Goal: Task Accomplishment & Management: Complete application form

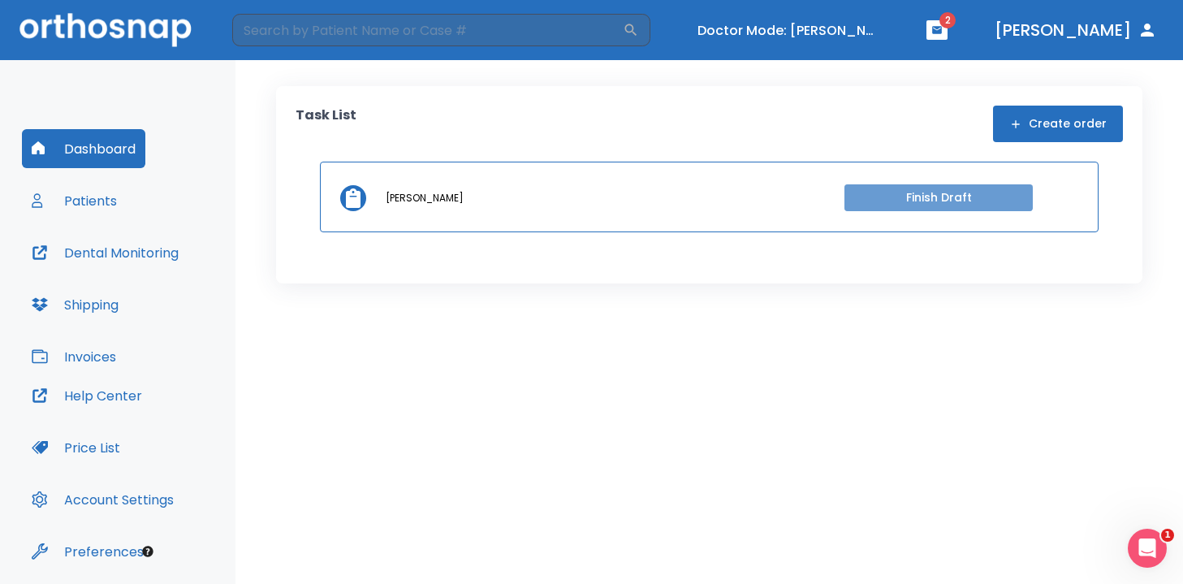
click at [913, 197] on button "Finish Draft" at bounding box center [938, 197] width 188 height 27
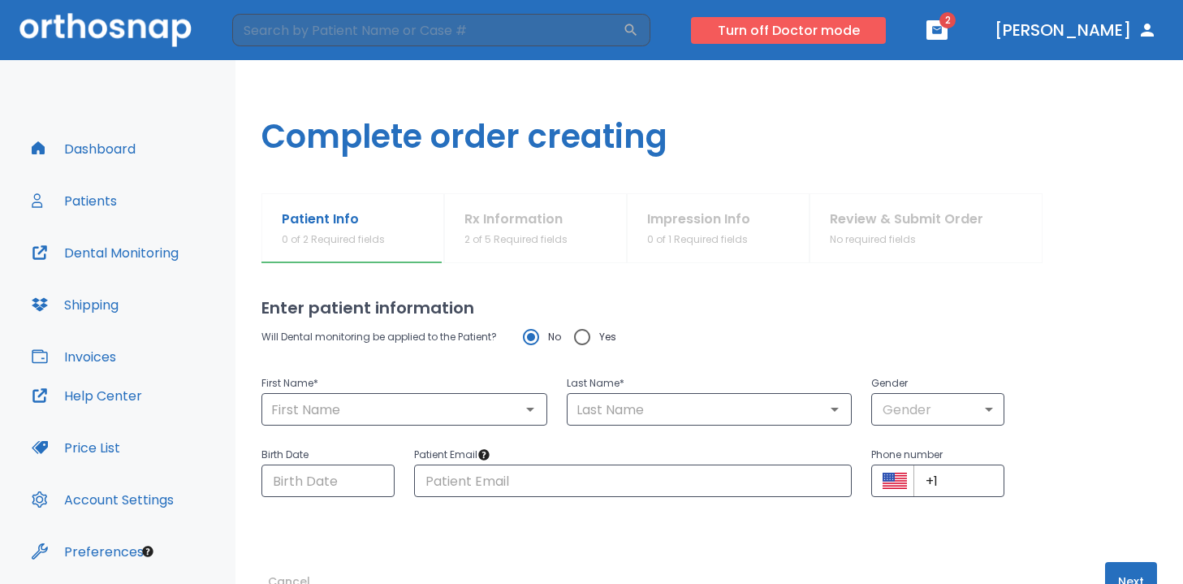
click at [824, 33] on button "Turn off Doctor mode" at bounding box center [788, 30] width 195 height 27
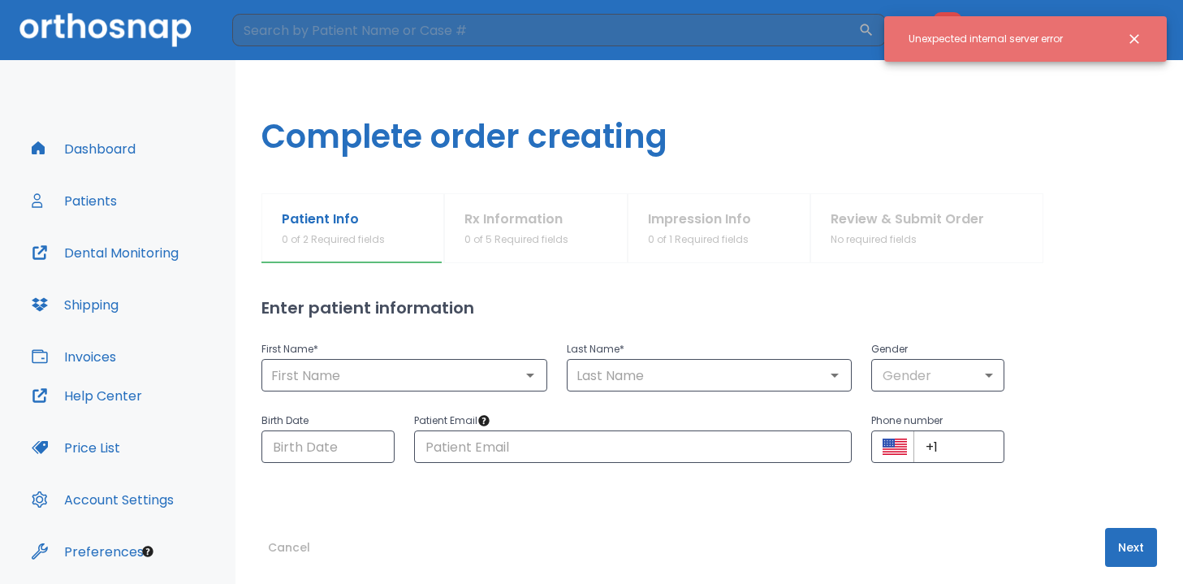
click at [364, 144] on h1 "Complete order creating" at bounding box center [708, 126] width 947 height 133
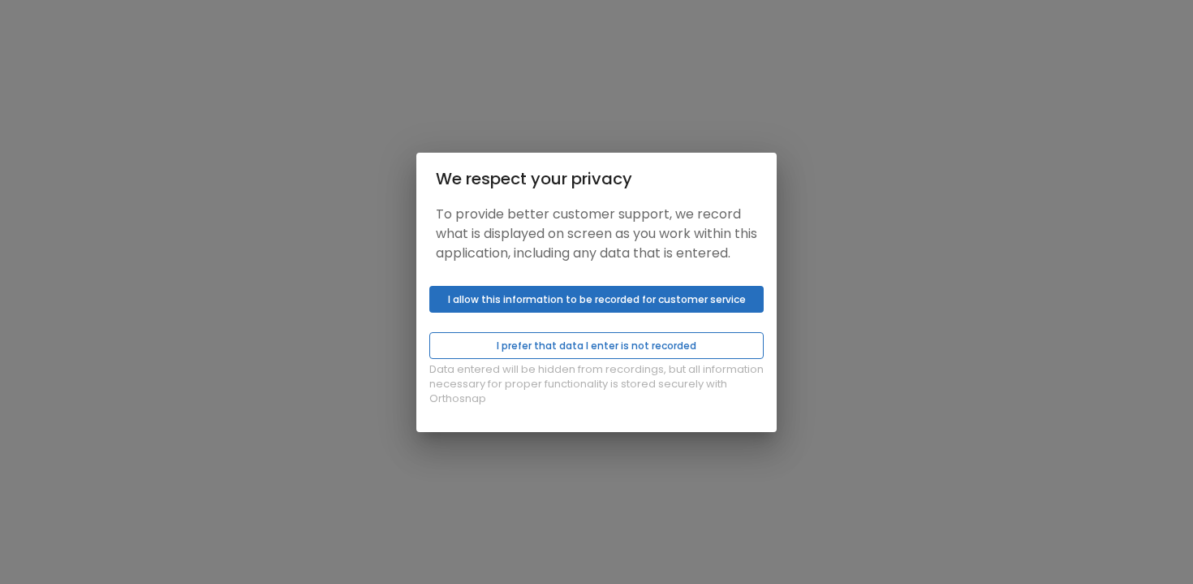
click at [602, 355] on button "I prefer that data I enter is not recorded" at bounding box center [596, 345] width 334 height 27
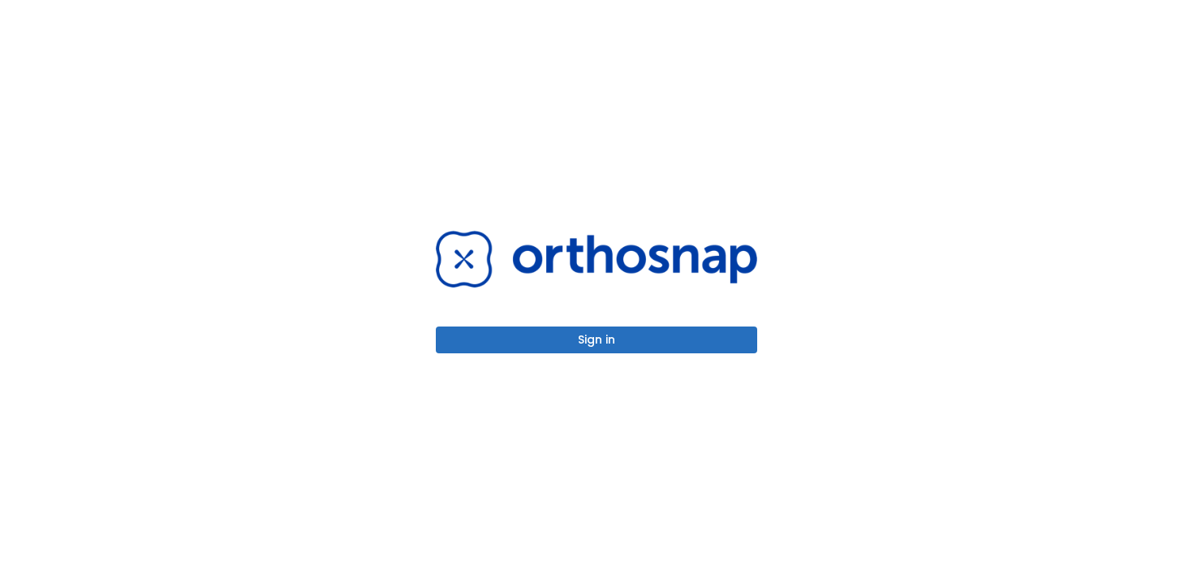
click at [567, 347] on button "Sign in" at bounding box center [596, 339] width 321 height 27
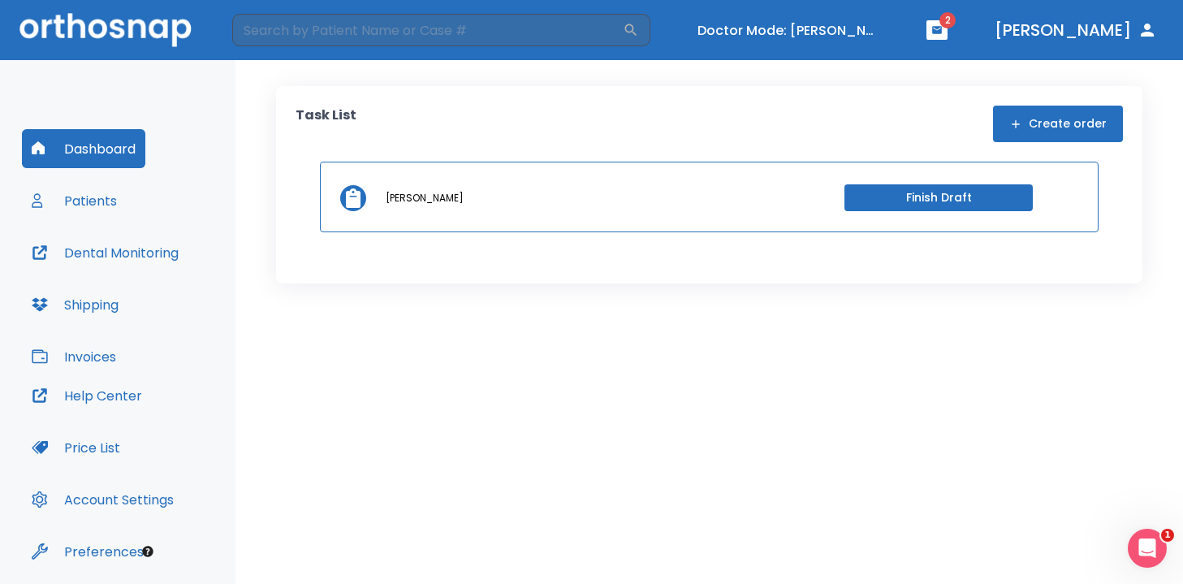
click at [950, 202] on button "Finish Draft" at bounding box center [938, 197] width 188 height 27
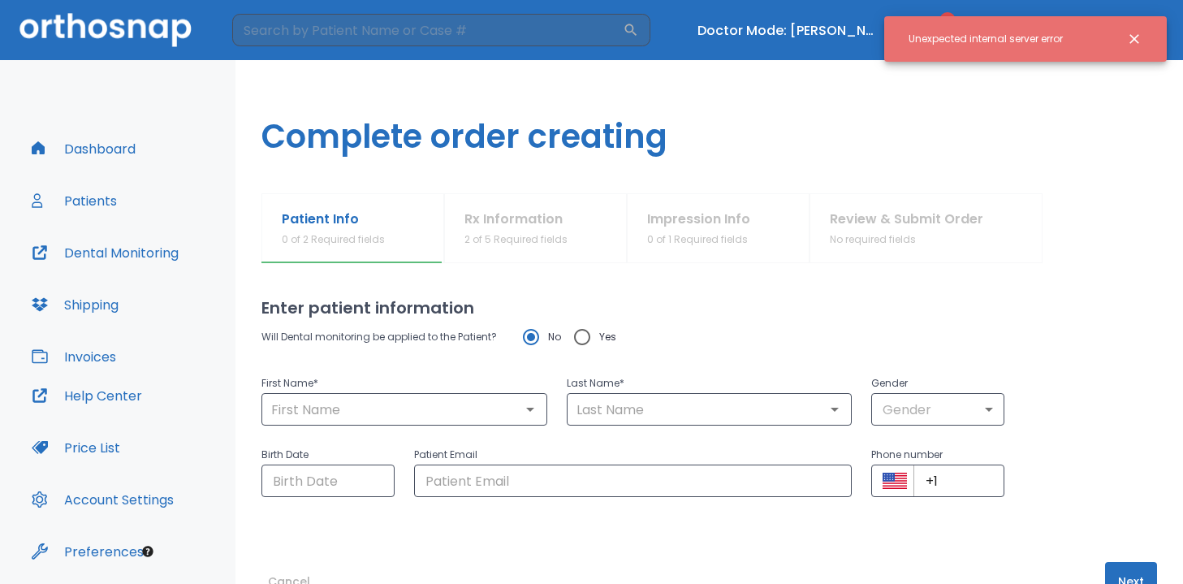
scroll to position [50, 0]
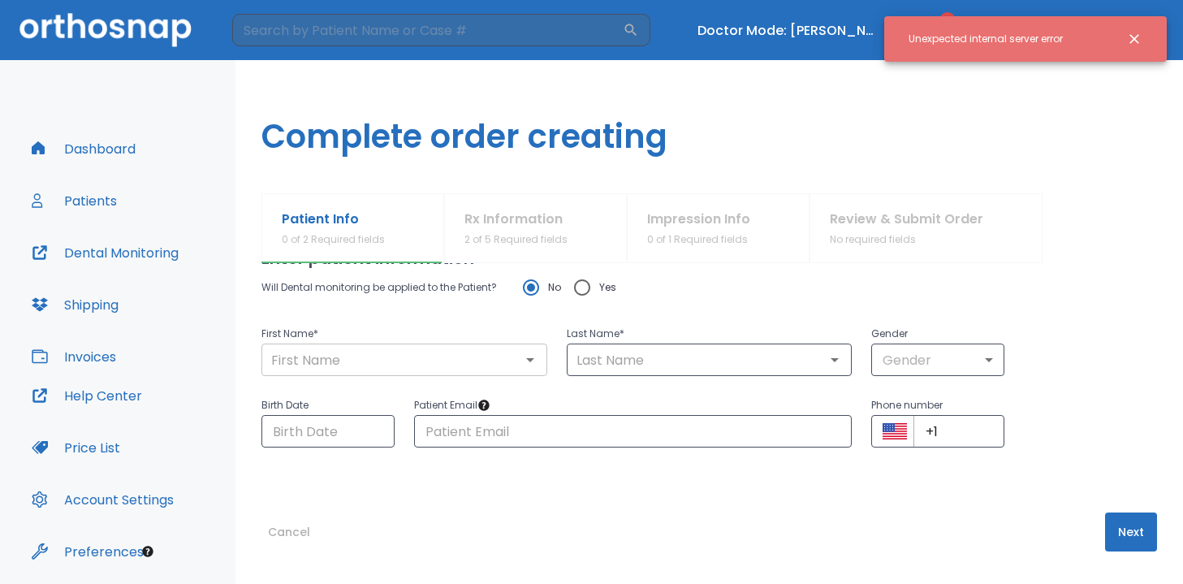
click at [358, 363] on input "text" at bounding box center [404, 359] width 276 height 23
paste input "Kirsten"
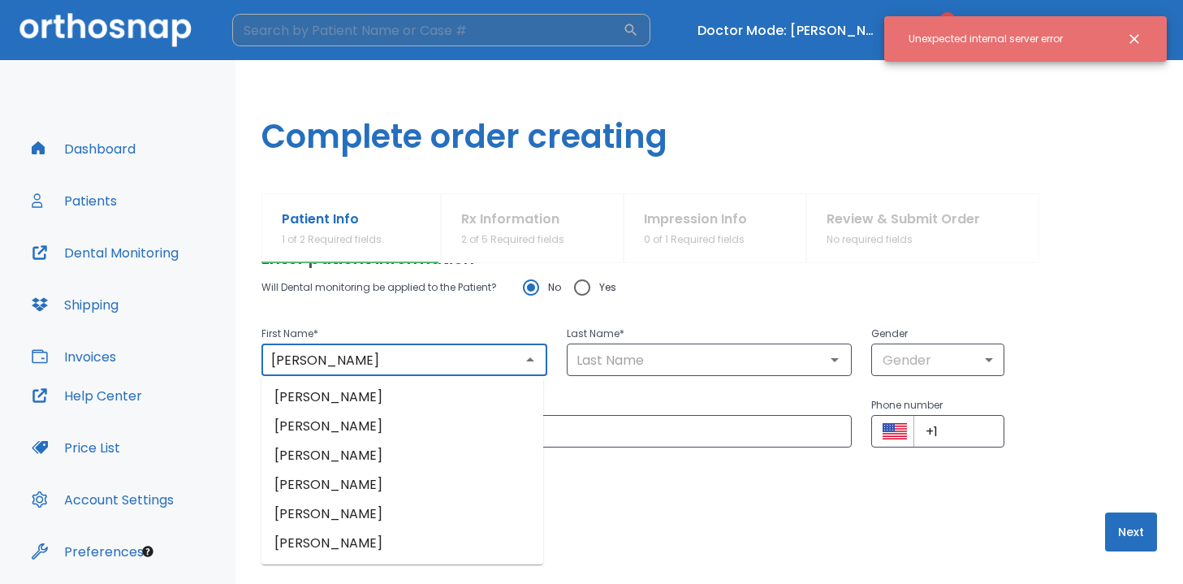
type input "Kirsten"
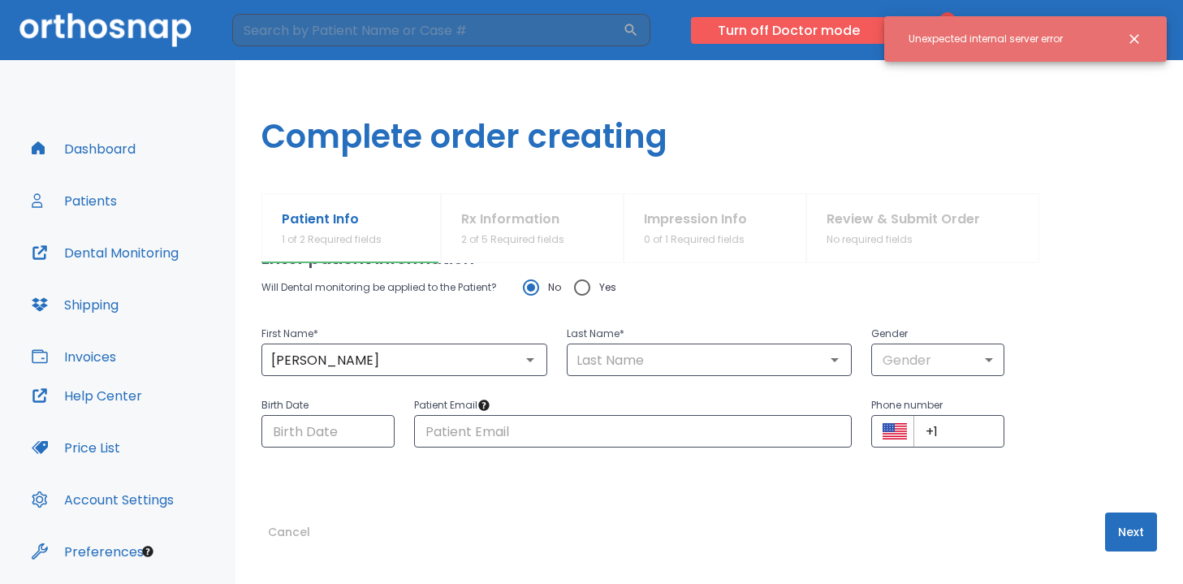
click at [818, 32] on button "Turn off Doctor mode" at bounding box center [788, 30] width 195 height 27
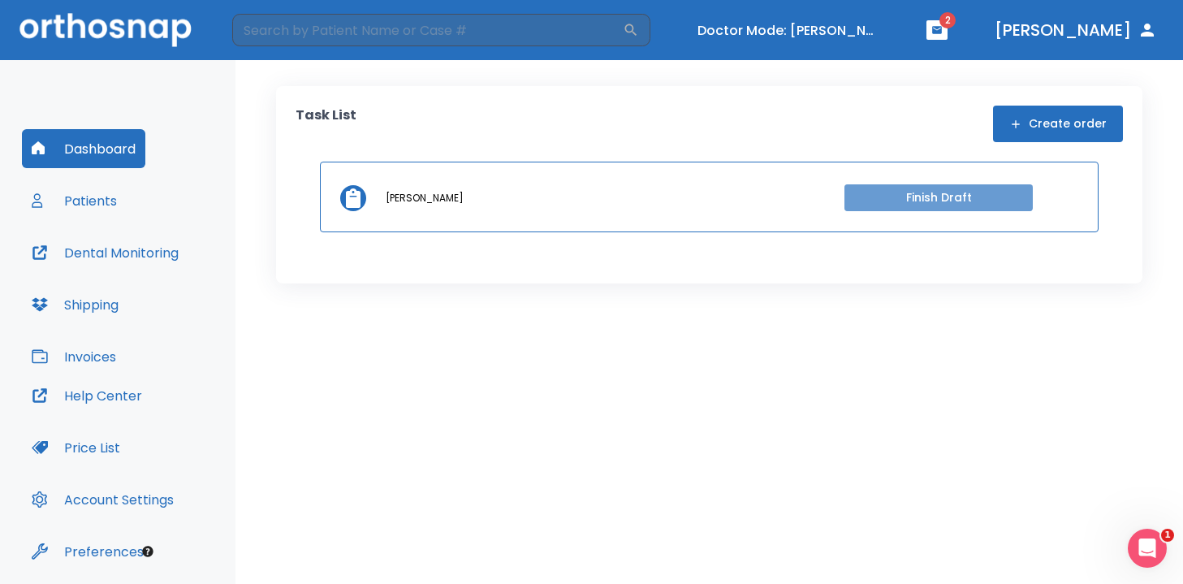
click at [950, 188] on button "Finish Draft" at bounding box center [938, 197] width 188 height 27
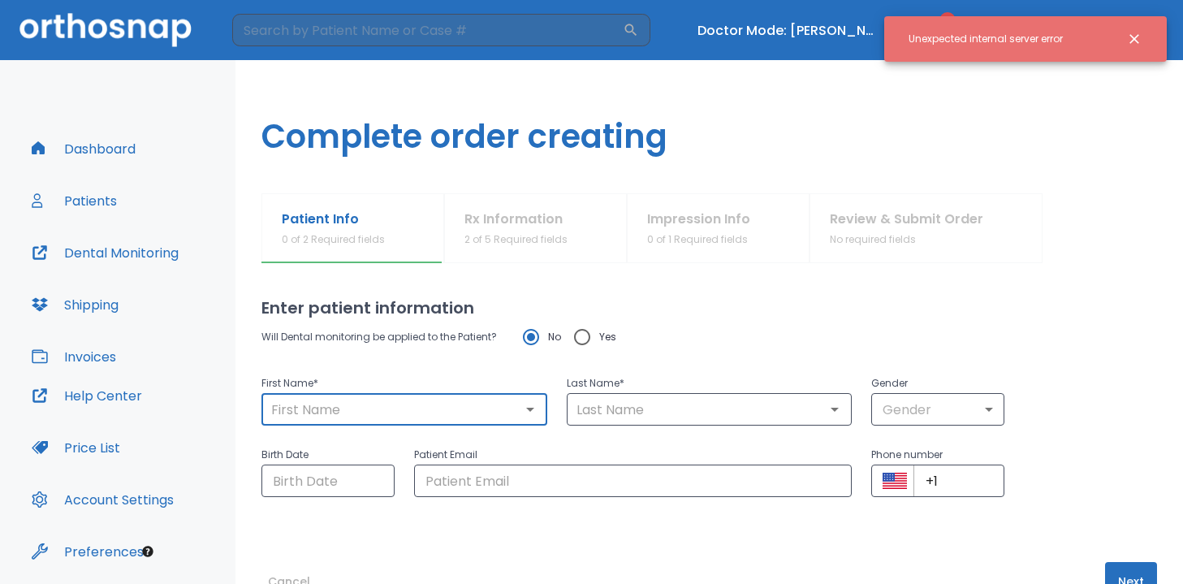
click at [456, 410] on input "text" at bounding box center [404, 409] width 276 height 23
paste input "Additionally, if the patient’s email or phone number isn’t included, the system…"
type input "Additionally, if the patient’s email or phone number isn’t included, the system…"
paste input "Kirsten"
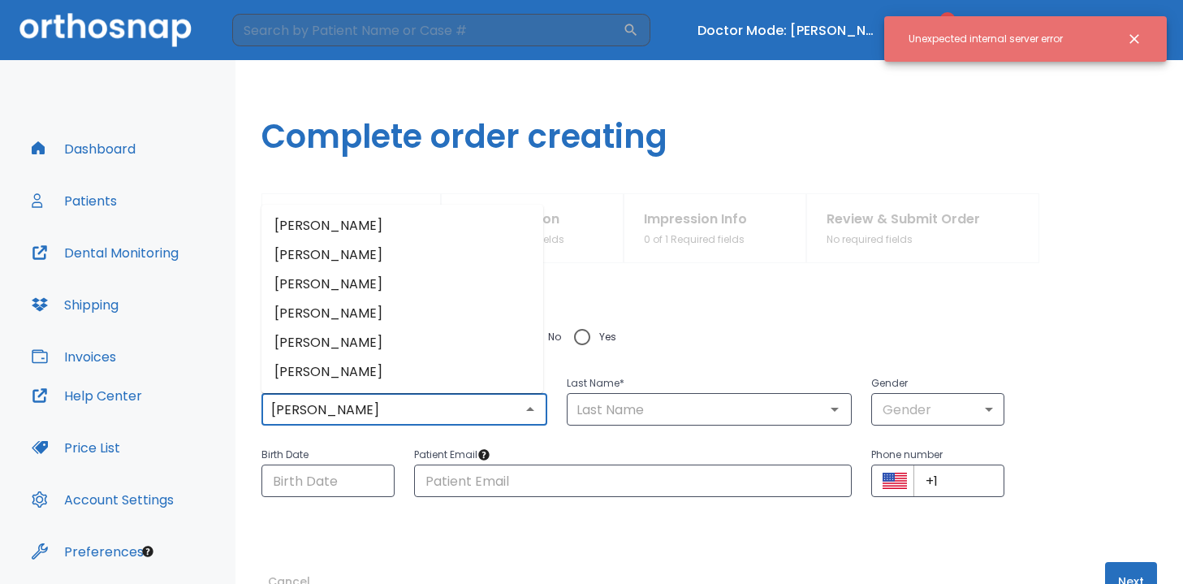
type input "Kirsten"
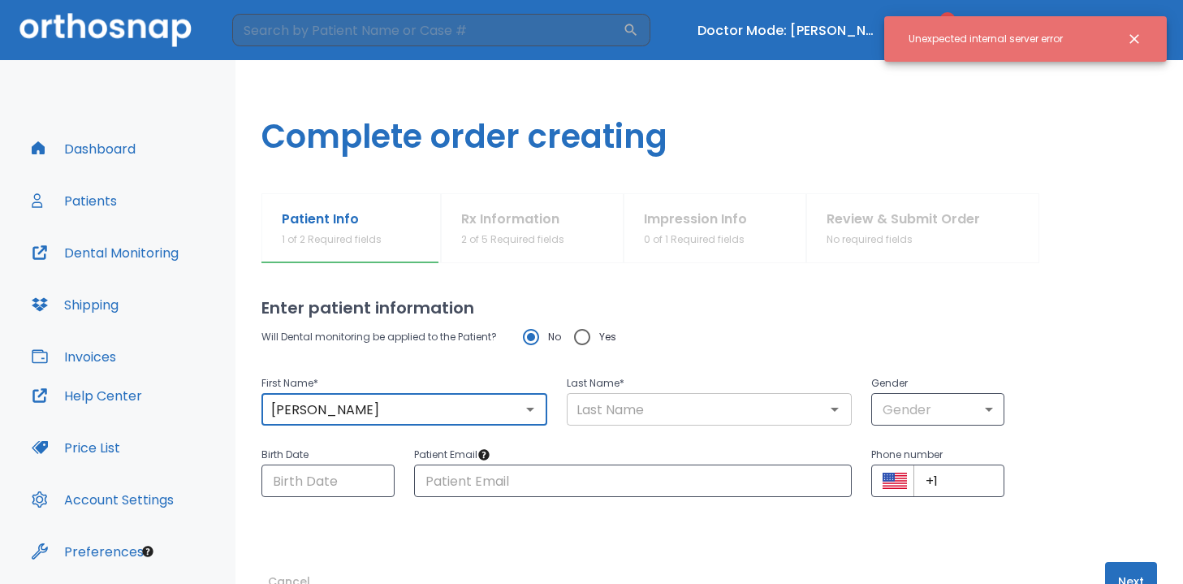
click at [634, 419] on input "text" at bounding box center [709, 409] width 276 height 23
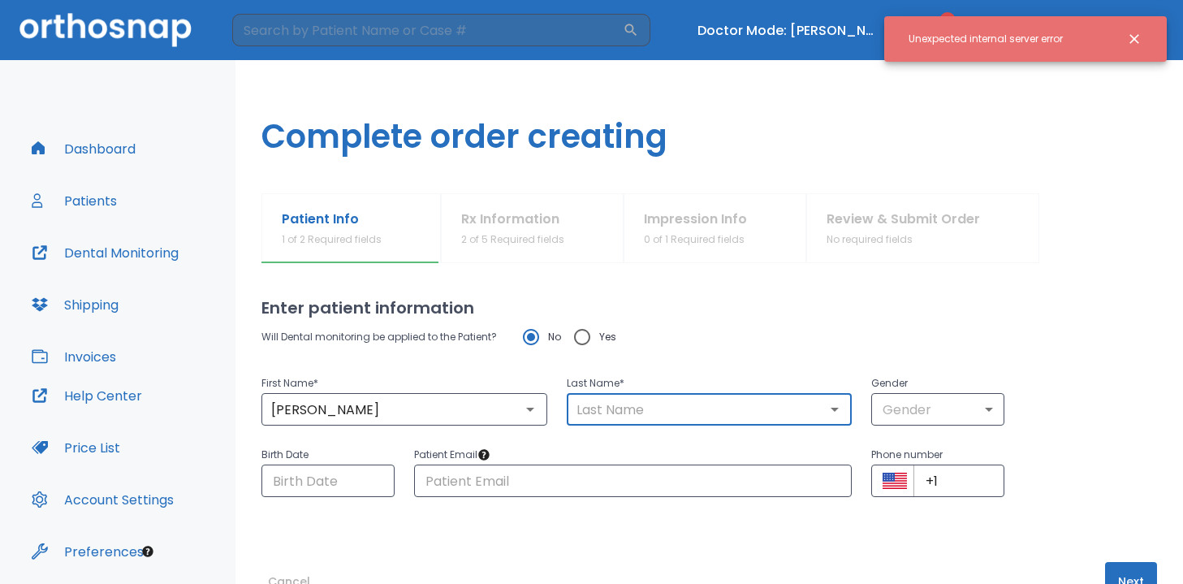
paste input "Garcia"
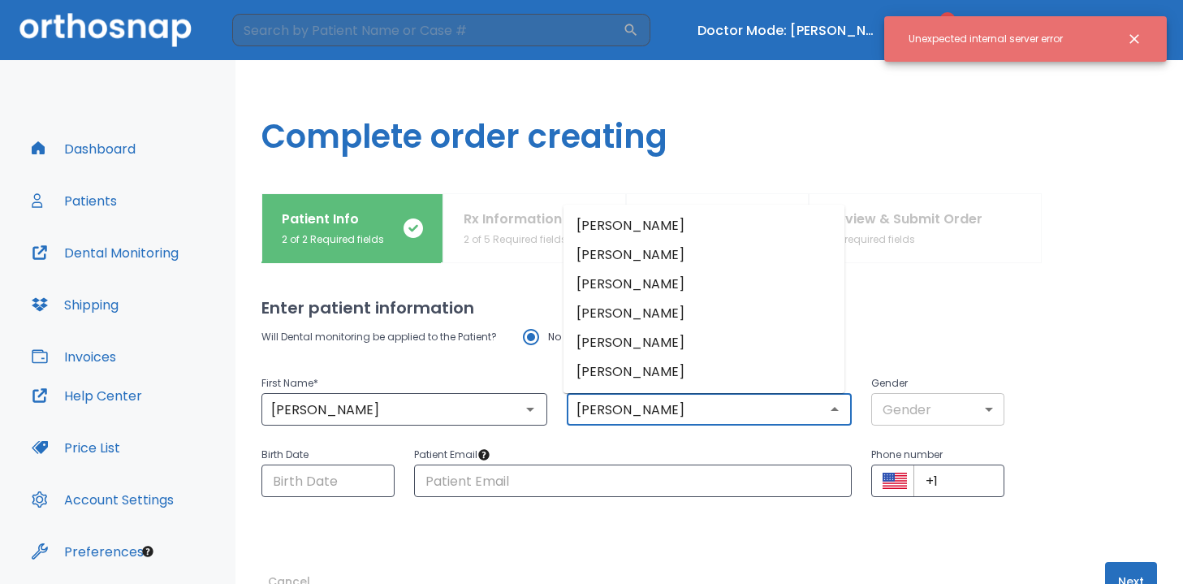
type input "Garcia"
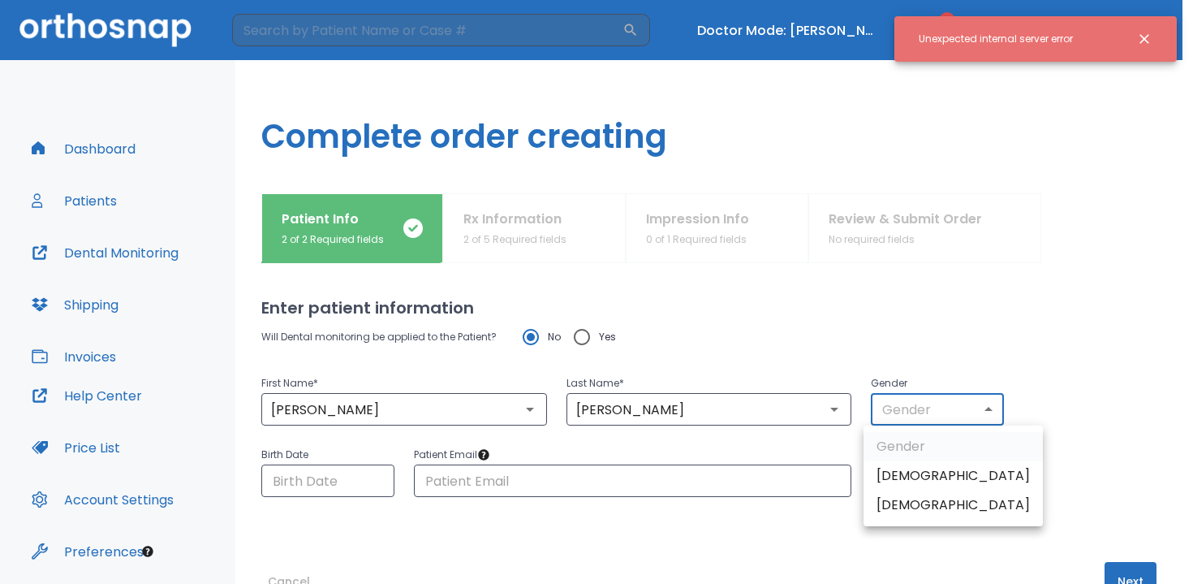
click at [928, 408] on body "​ Doctor Mode: Tiffany Vo 2 Dr. Vidal Dashboard Patients Dental Monitoring Ship…" at bounding box center [596, 292] width 1193 height 584
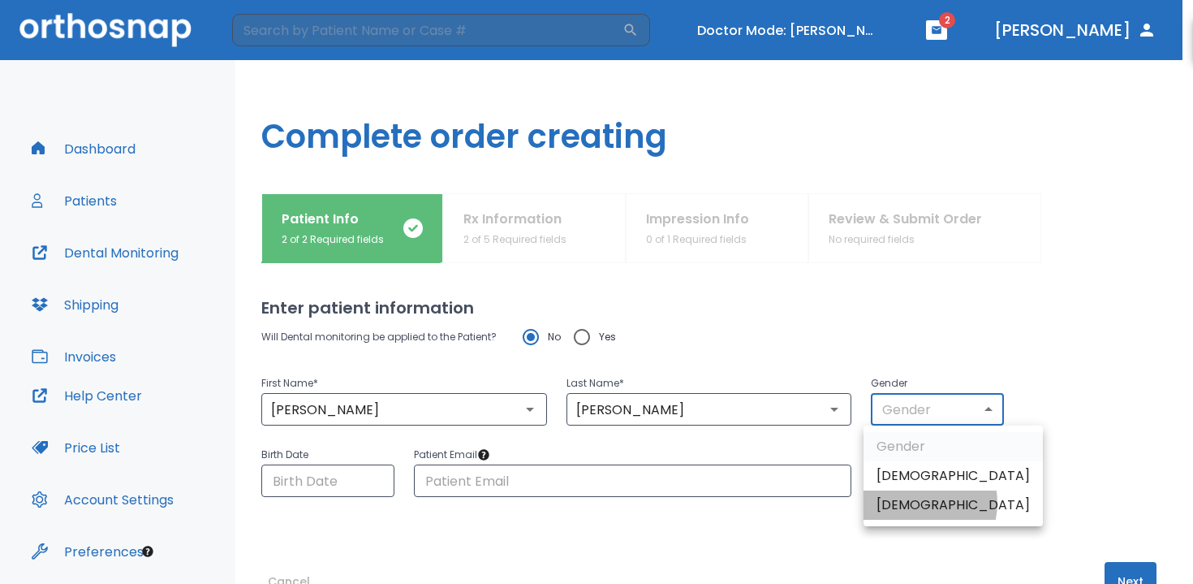
click at [916, 502] on li "Female" at bounding box center [953, 504] width 179 height 29
type input "0"
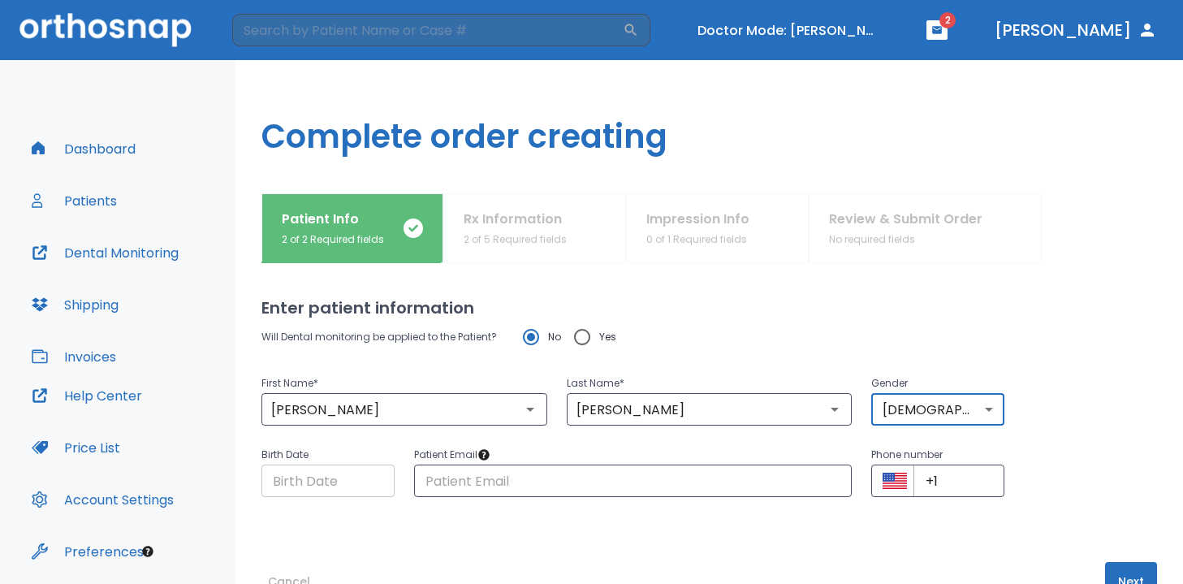
click at [351, 482] on input "Choose date" at bounding box center [327, 480] width 133 height 32
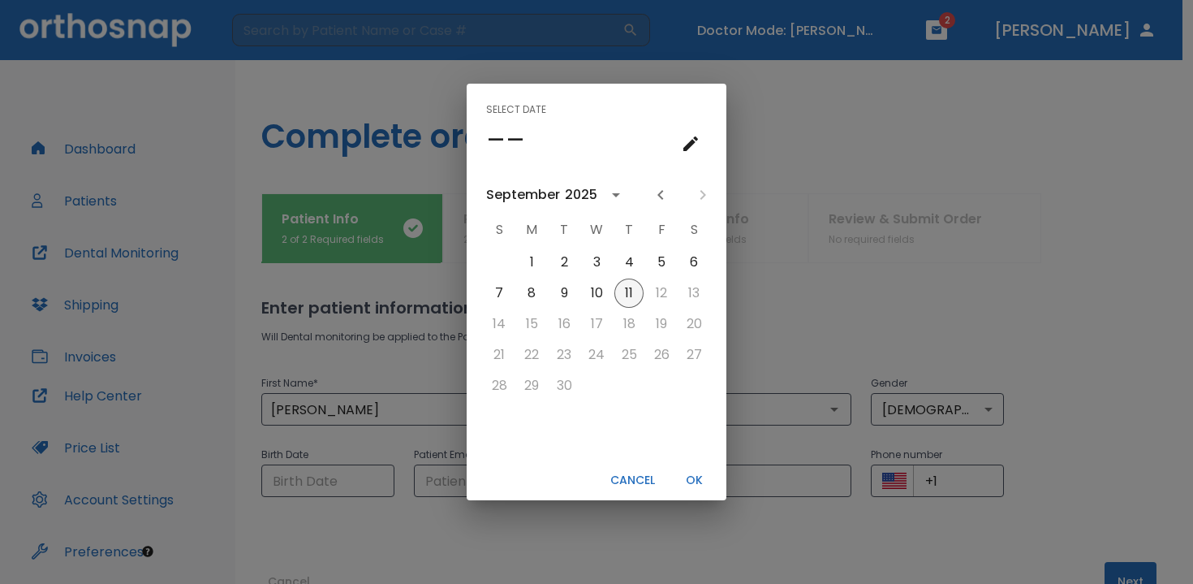
click at [630, 291] on button "11" at bounding box center [628, 292] width 29 height 29
click at [550, 201] on div "September" at bounding box center [523, 194] width 74 height 19
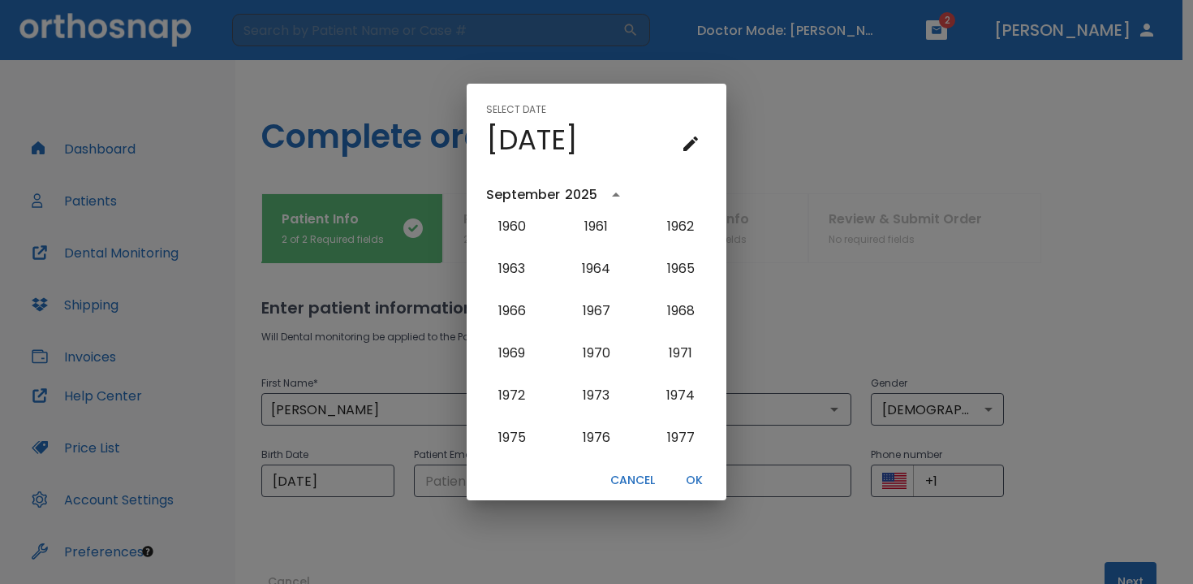
scroll to position [899, 0]
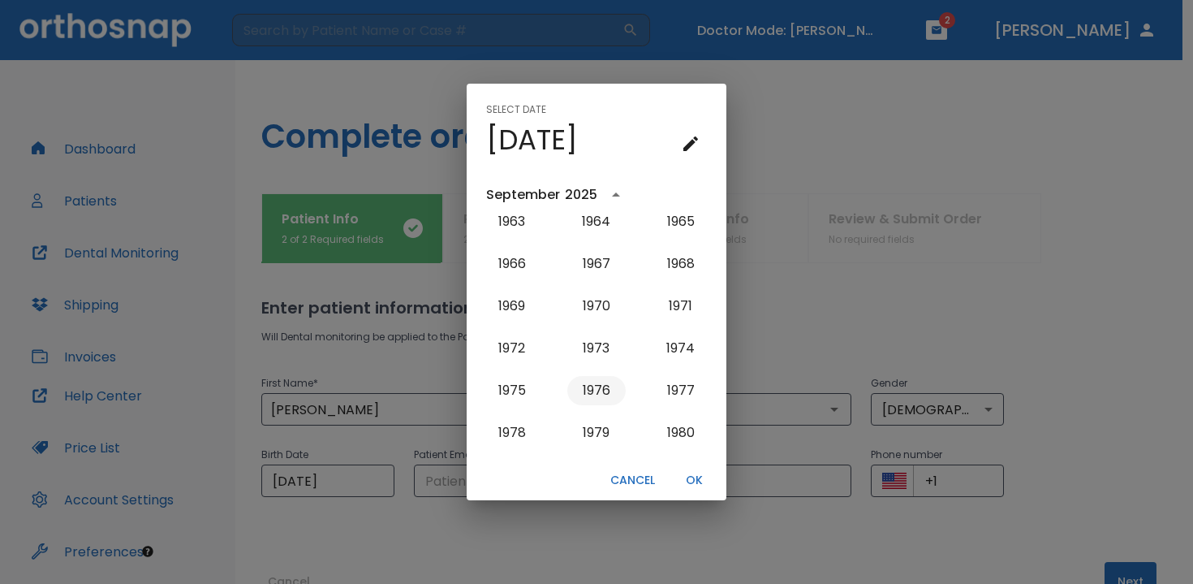
click at [595, 389] on button "1976" at bounding box center [596, 390] width 58 height 29
type input "09/11/1976"
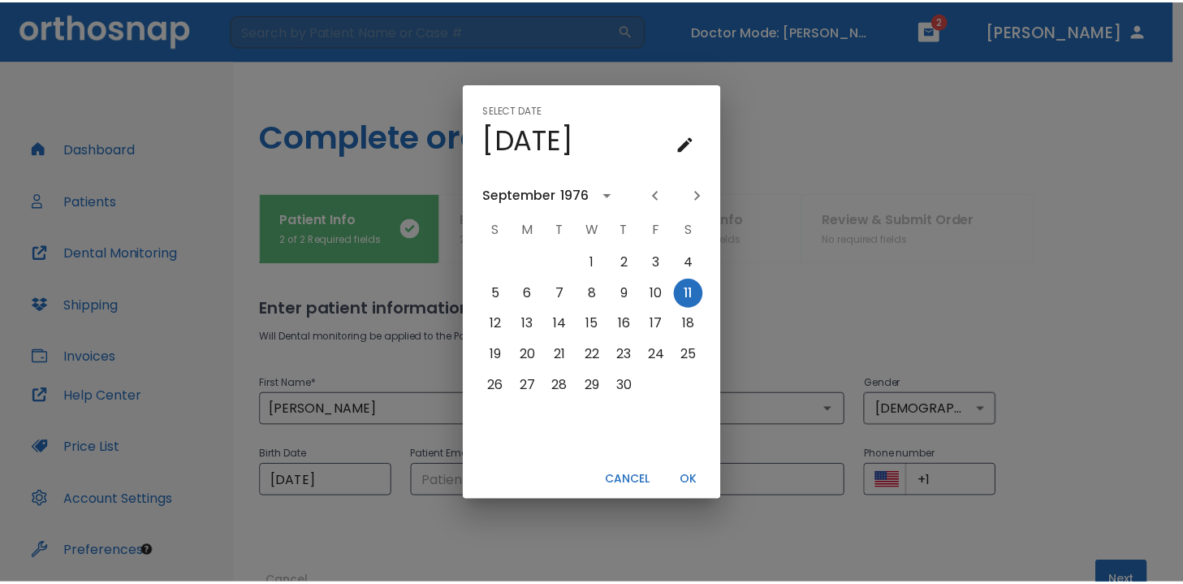
scroll to position [0, 0]
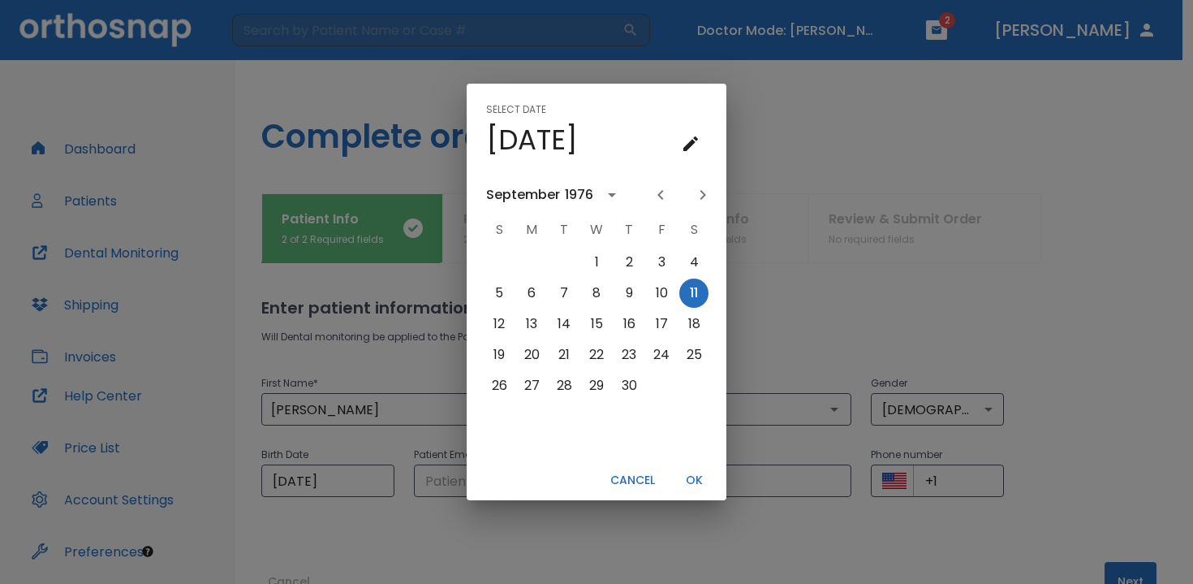
click at [699, 481] on button "OK" at bounding box center [694, 480] width 52 height 27
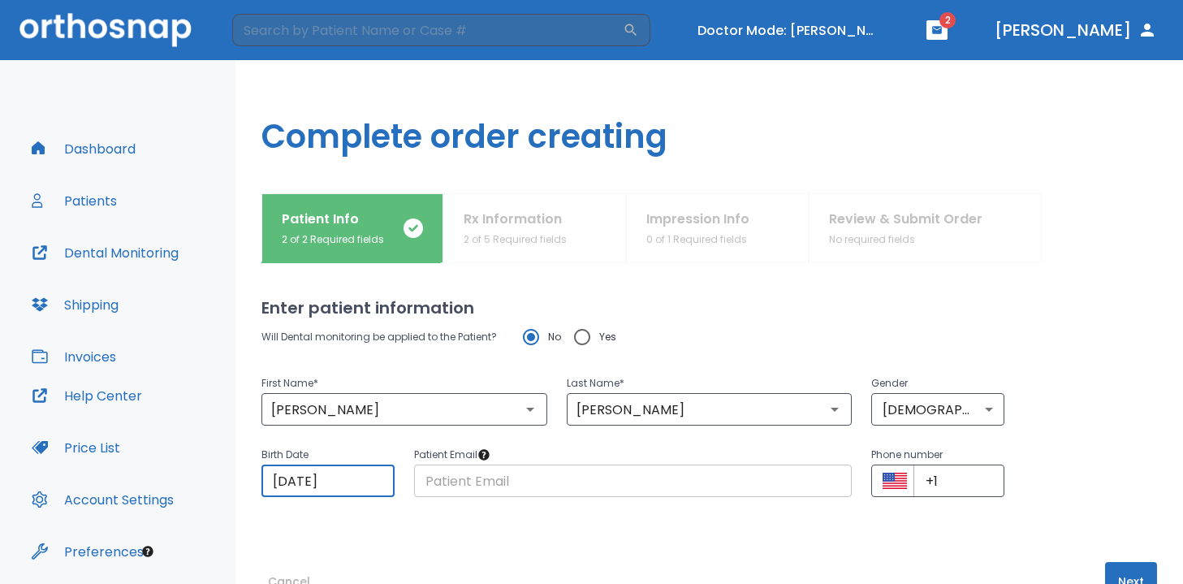
click at [501, 481] on input "text" at bounding box center [633, 480] width 438 height 32
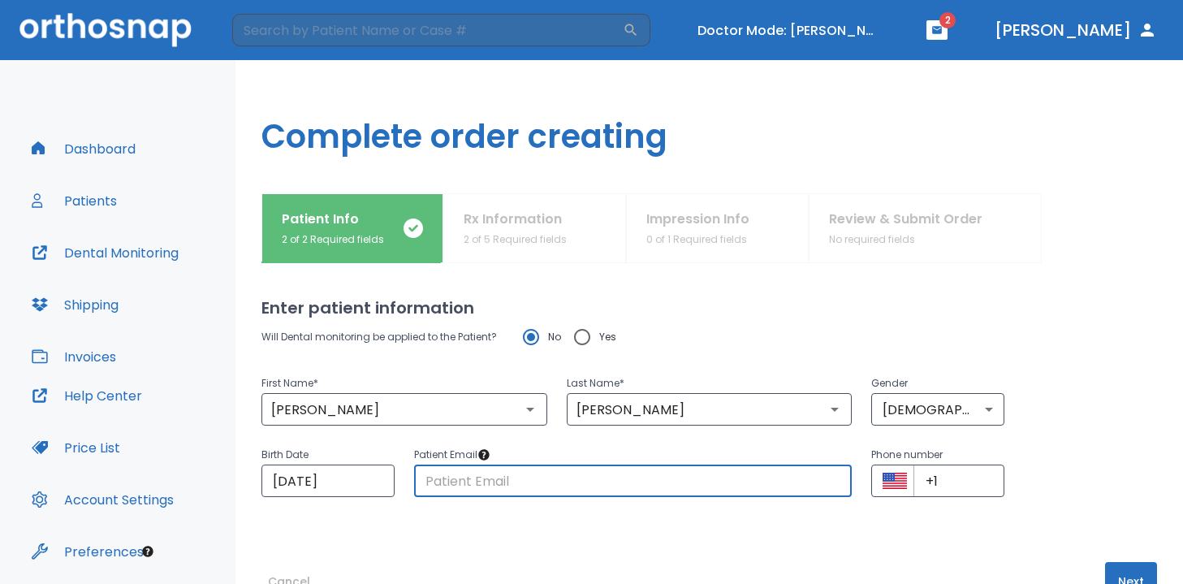
type input "aaa@gmail.com"
click at [990, 488] on input "+1" at bounding box center [958, 480] width 91 height 32
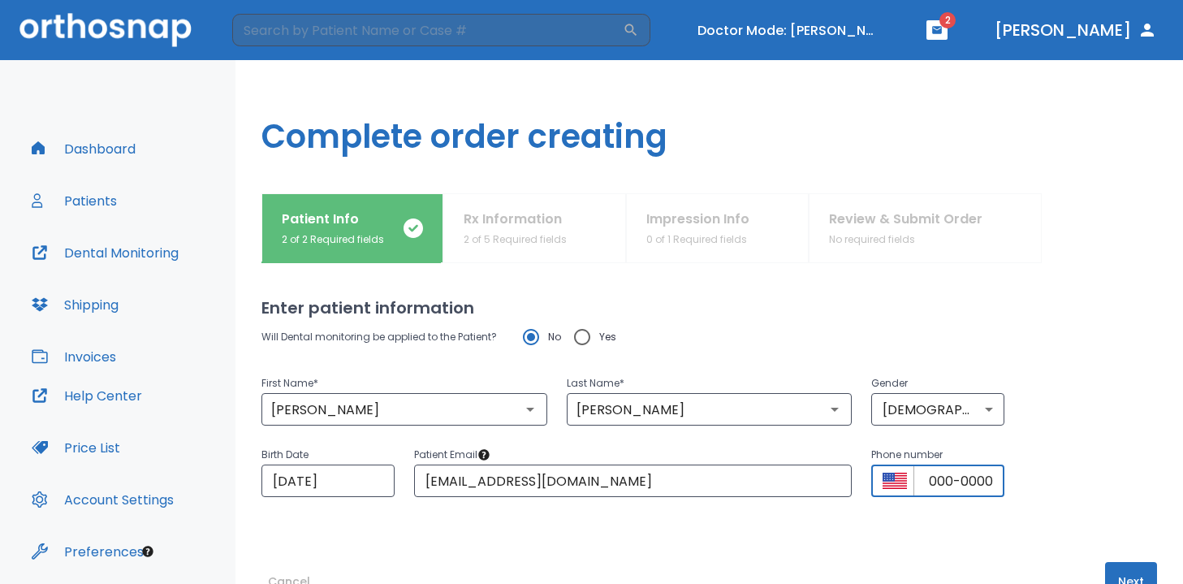
scroll to position [50, 0]
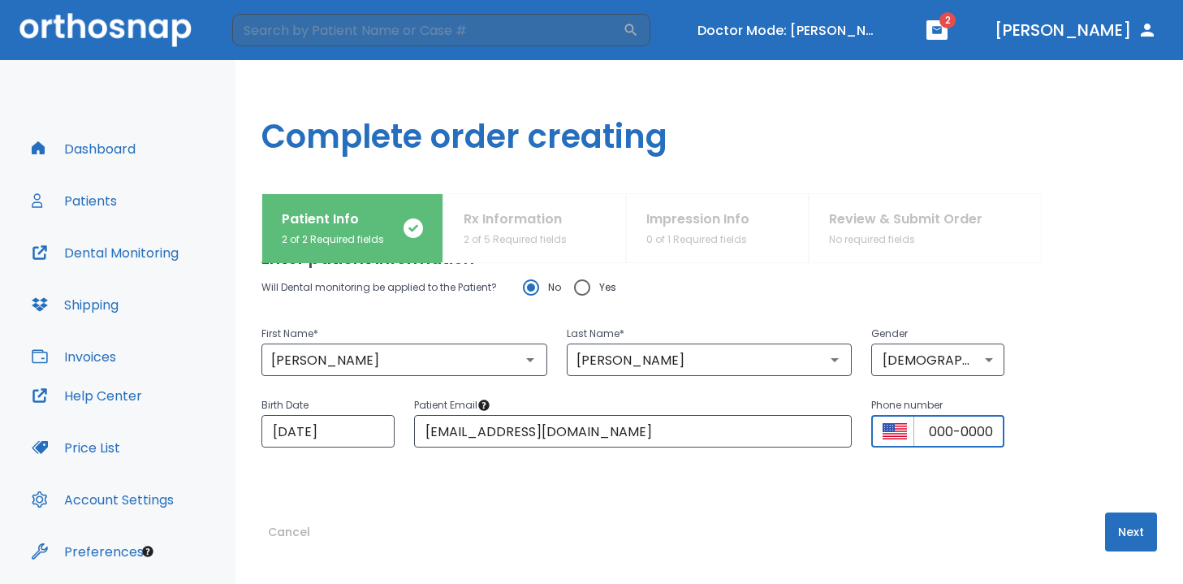
type input "+1 (000) 000-0000"
click at [577, 286] on input "Yes" at bounding box center [582, 287] width 34 height 34
radio input "true"
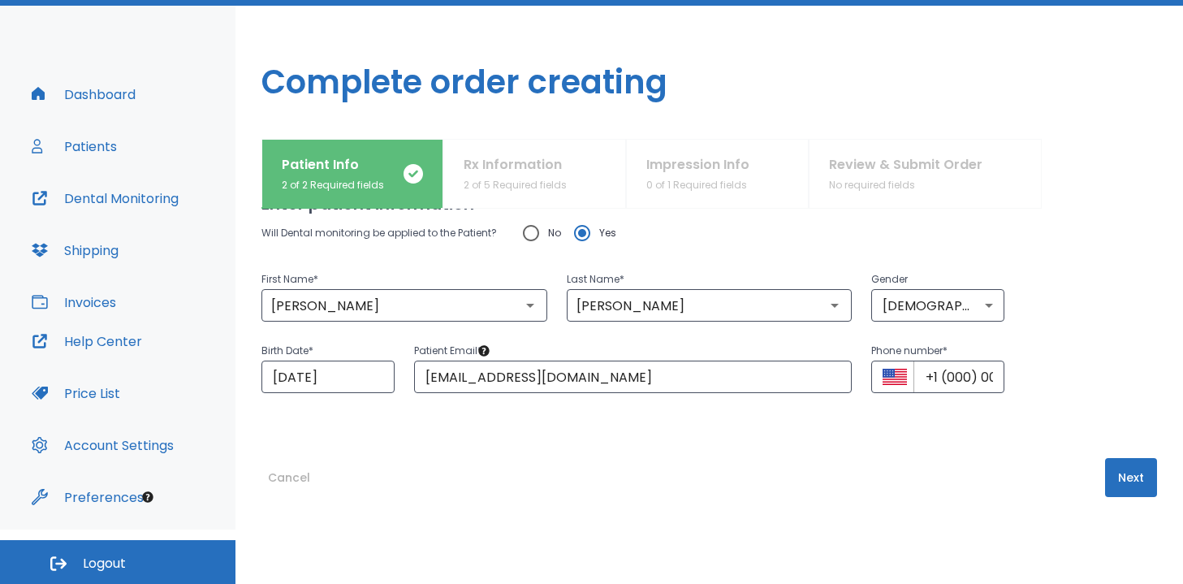
click at [1128, 472] on button "Next" at bounding box center [1131, 477] width 52 height 39
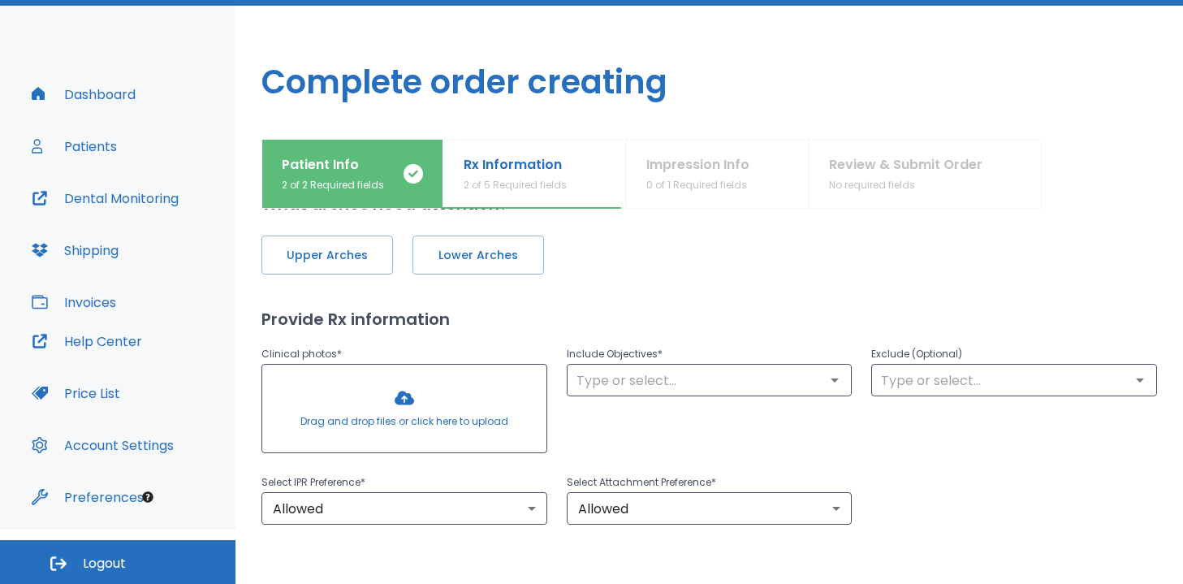
scroll to position [0, 0]
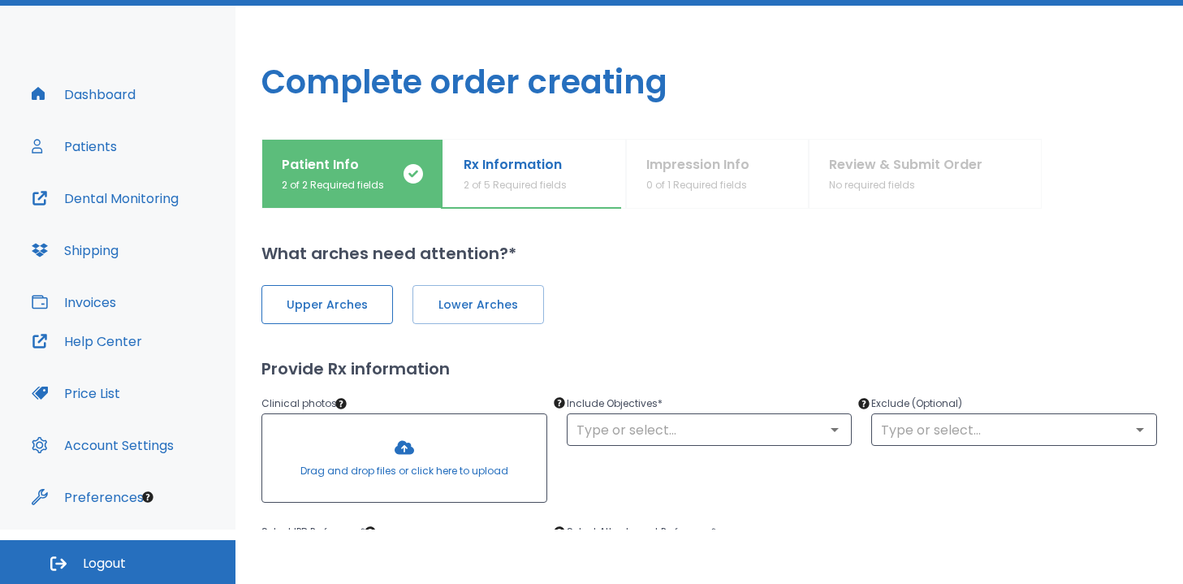
click at [330, 298] on span "Upper Arches" at bounding box center [326, 304] width 97 height 17
click at [475, 299] on span "Lower Arches" at bounding box center [476, 304] width 97 height 17
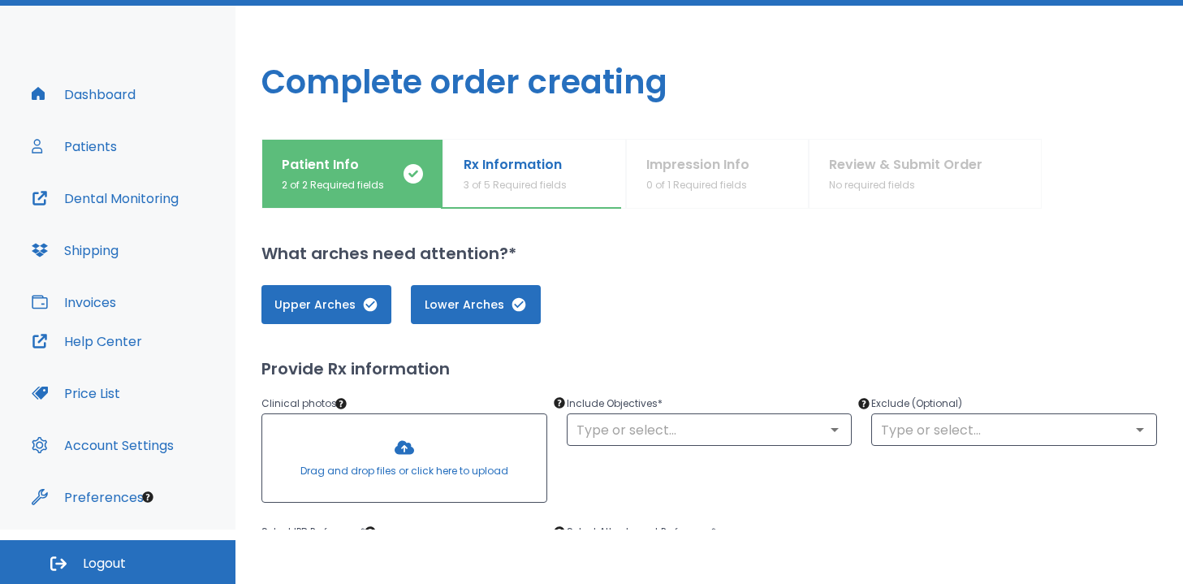
click at [429, 457] on div at bounding box center [404, 458] width 284 height 88
click at [400, 466] on div at bounding box center [404, 458] width 284 height 88
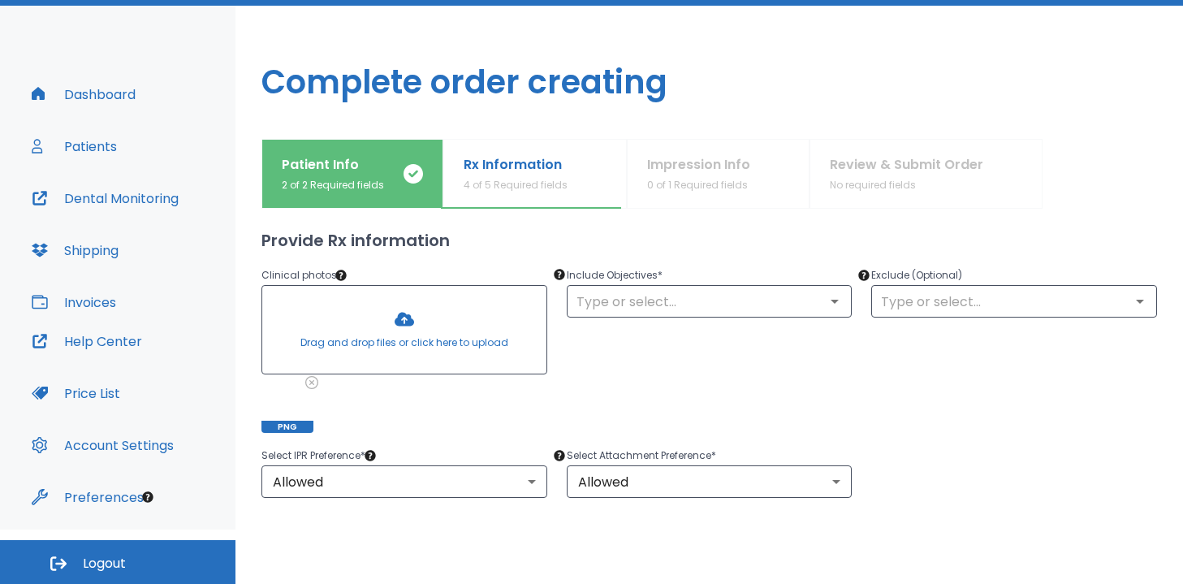
scroll to position [88, 0]
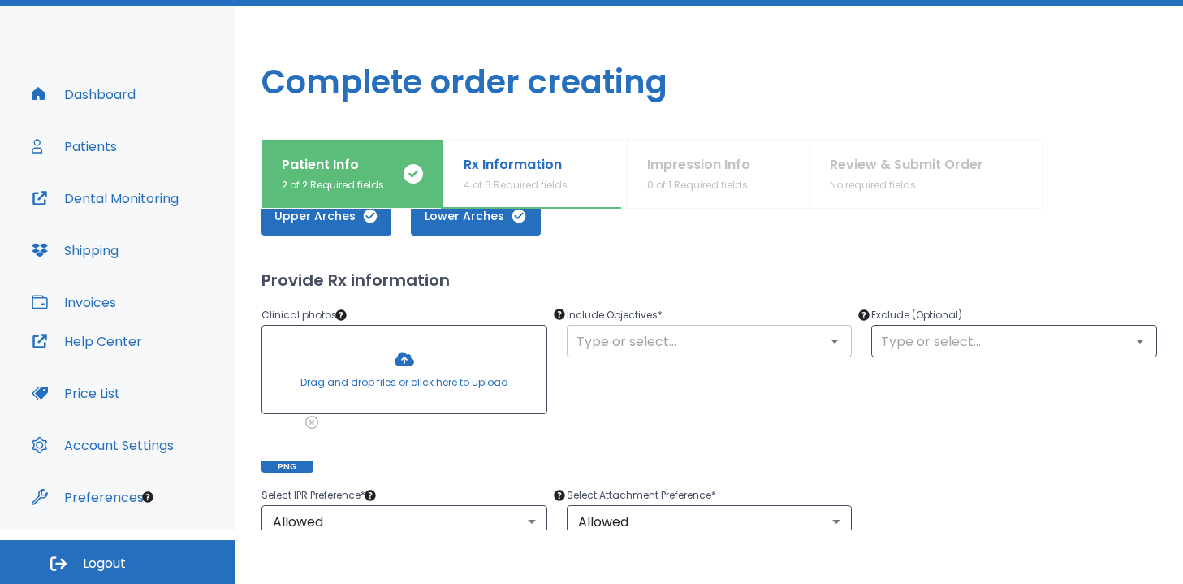
click at [684, 334] on input "text" at bounding box center [709, 341] width 276 height 23
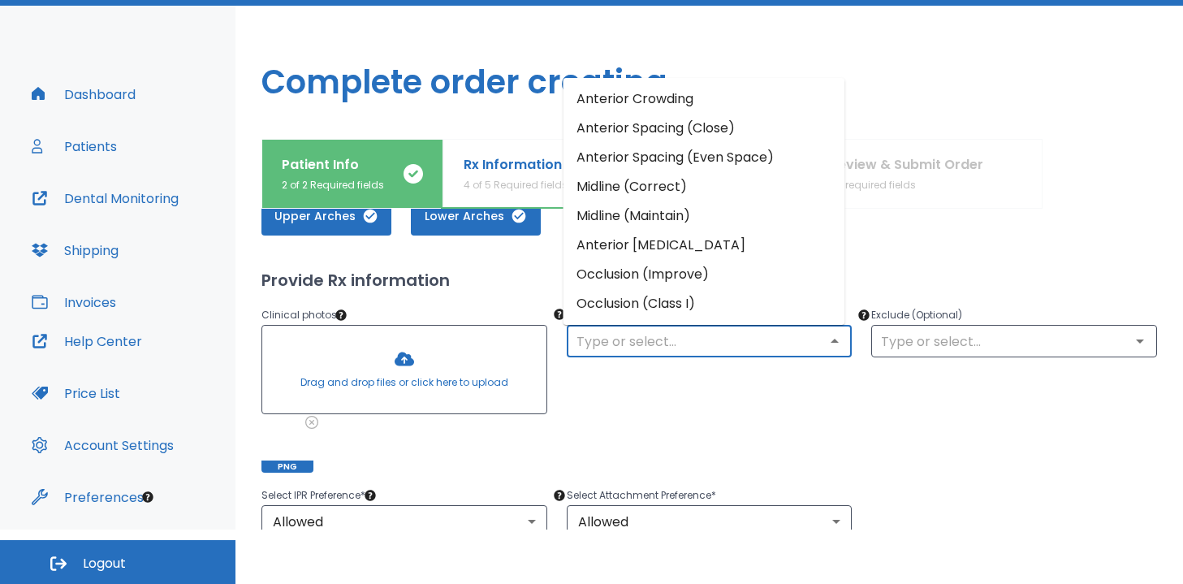
click at [694, 96] on li "Anterior Crowding" at bounding box center [704, 98] width 282 height 29
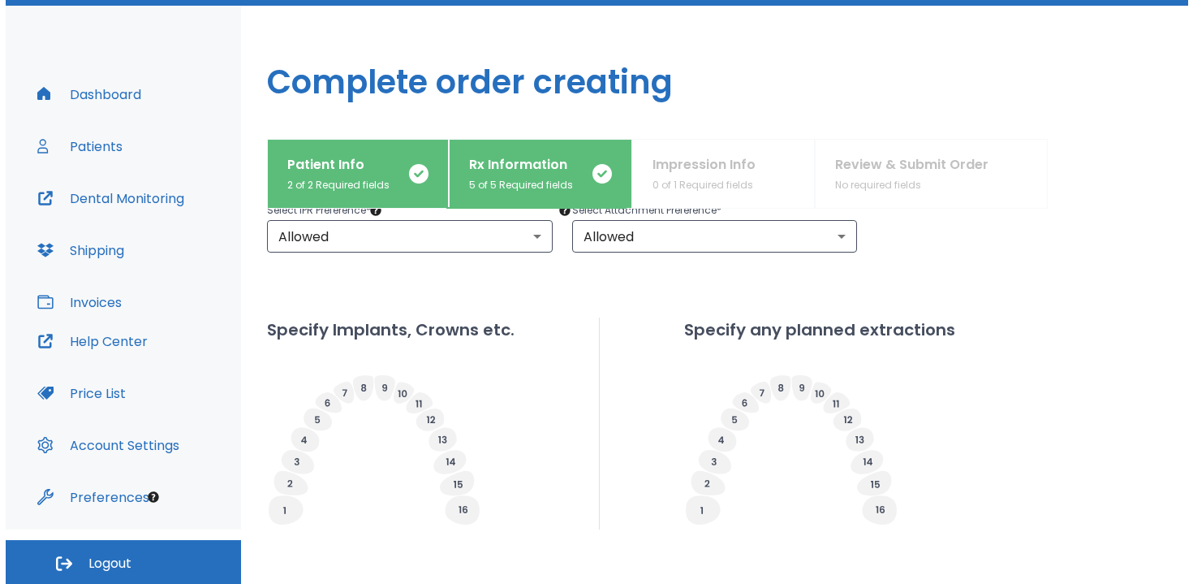
scroll to position [392, 0]
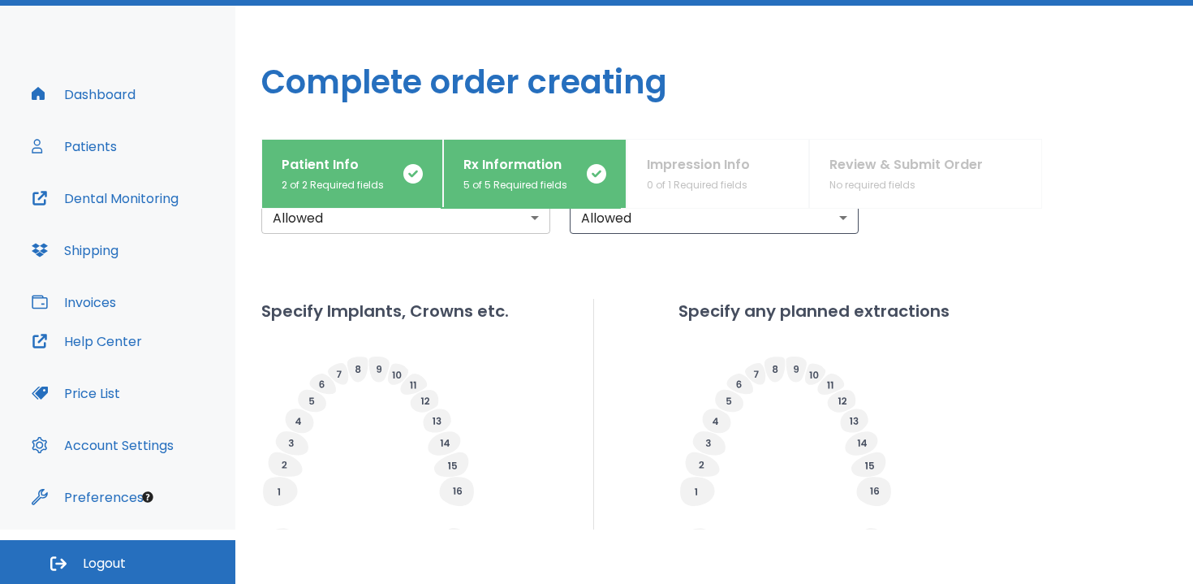
click at [419, 219] on body "​ Doctor Mode: Tiffany Vo 2 Dr. Vidal Dashboard Patients Dental Monitoring Ship…" at bounding box center [596, 238] width 1193 height 584
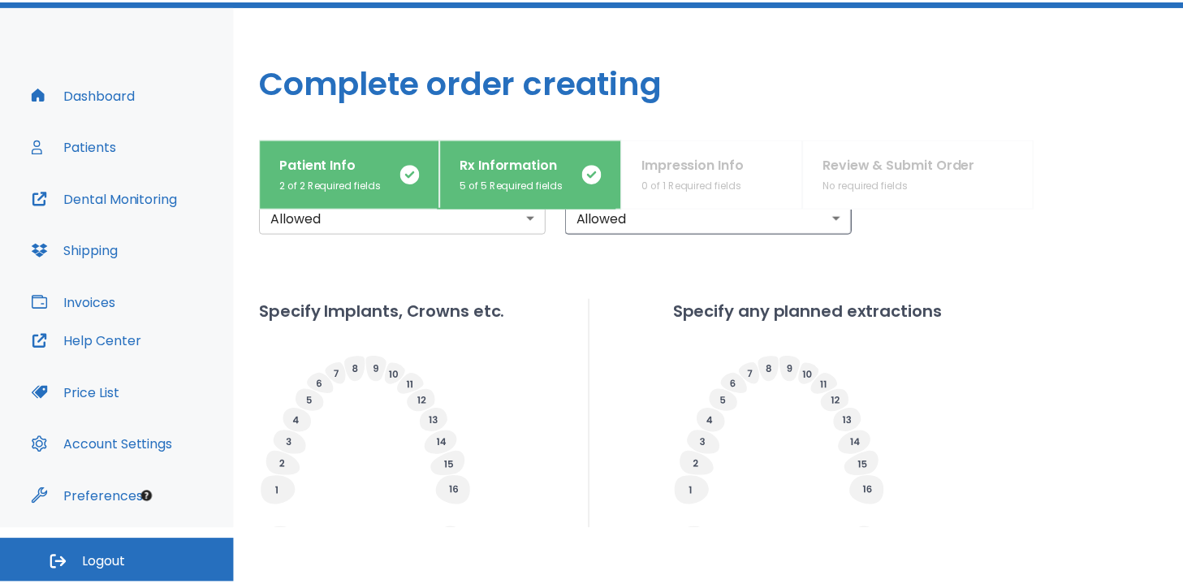
scroll to position [385, 0]
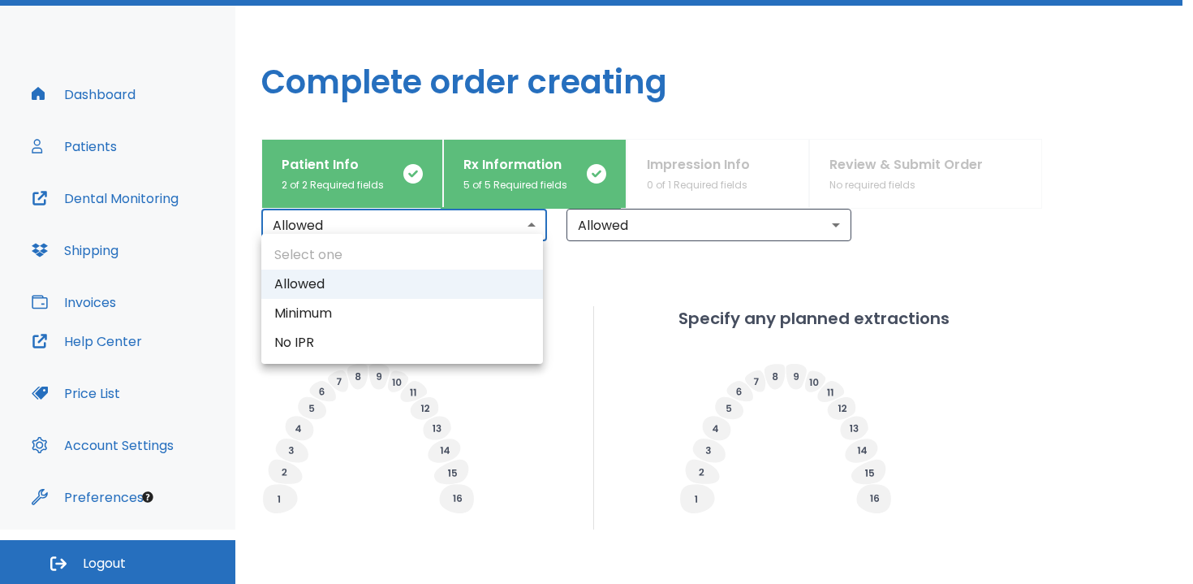
click at [420, 335] on li "No IPR" at bounding box center [402, 342] width 282 height 29
type input "0"
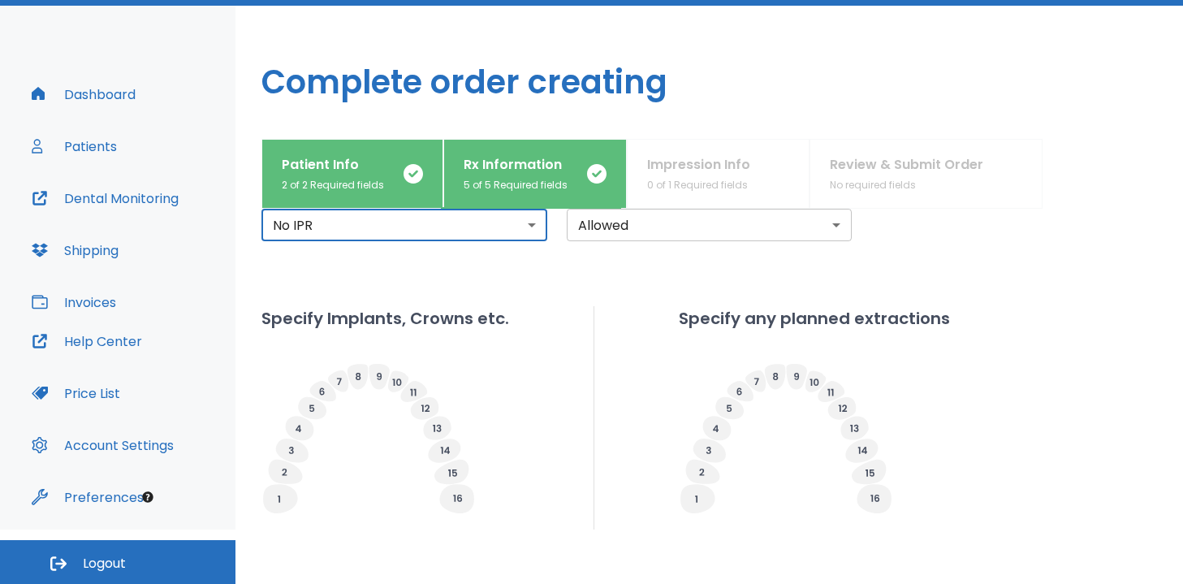
click at [622, 220] on body "​ Doctor Mode: Tiffany Vo 2 Dr. Vidal Dashboard Patients Dental Monitoring Ship…" at bounding box center [591, 238] width 1183 height 584
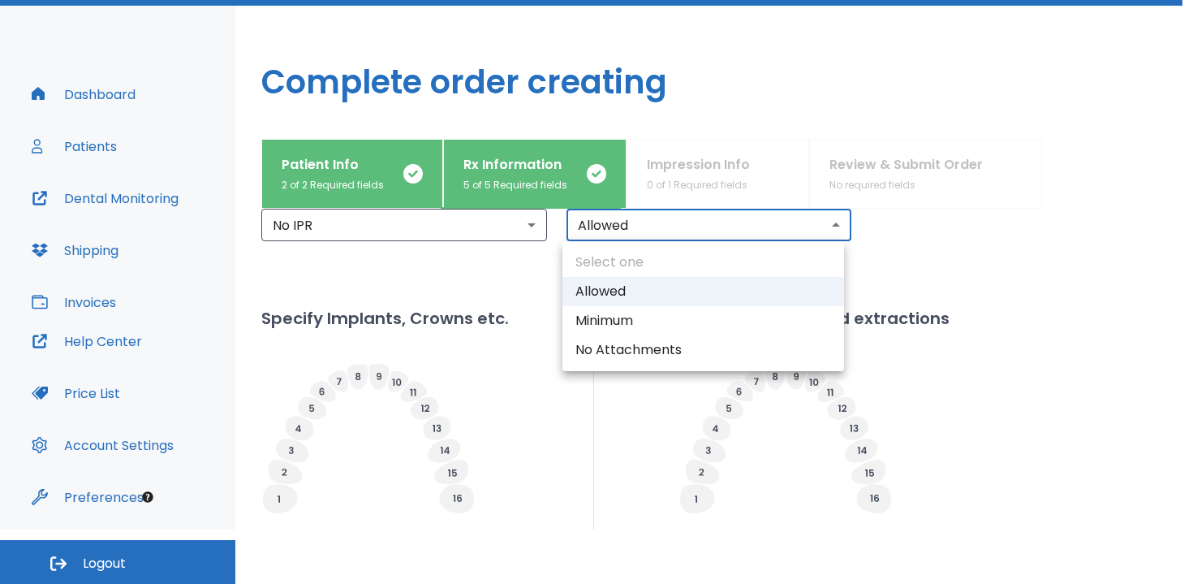
click at [634, 354] on li "No Attachments" at bounding box center [704, 349] width 282 height 29
type input "0"
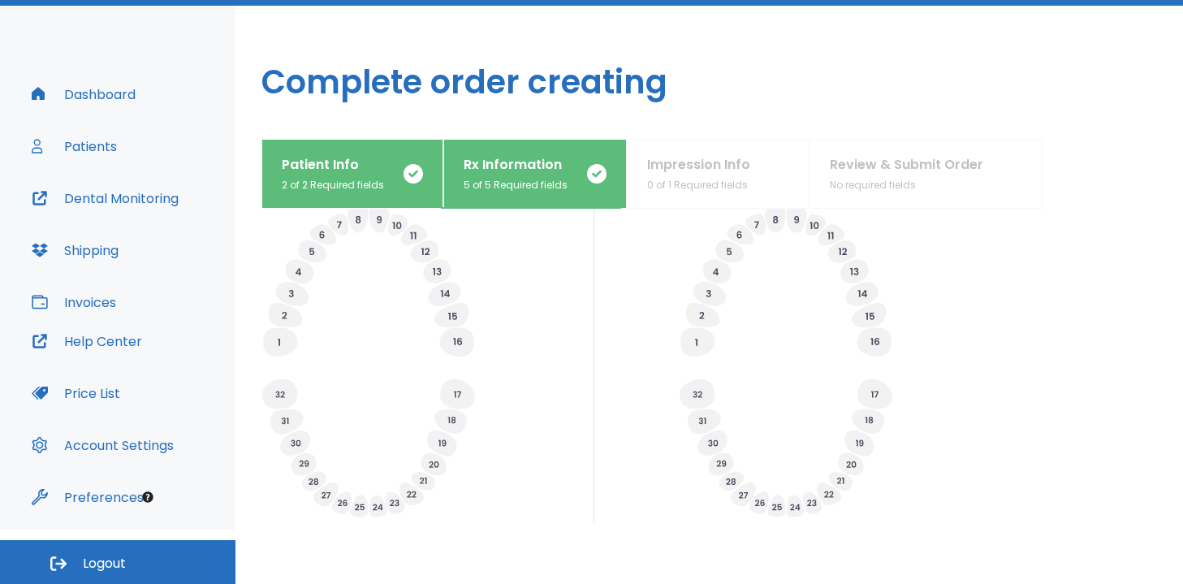
scroll to position [540, 0]
click at [697, 350] on icon at bounding box center [697, 343] width 34 height 29
click at [728, 356] on input "Extracted" at bounding box center [725, 365] width 23 height 23
radio input "false"
click at [703, 342] on icon at bounding box center [697, 343] width 34 height 29
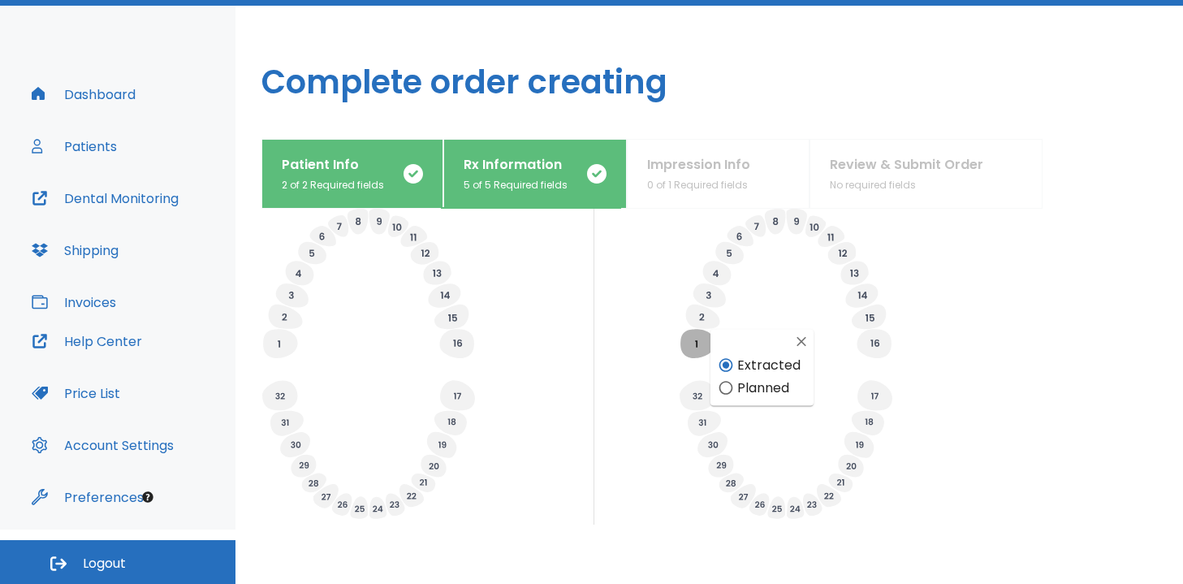
click at [723, 368] on input "Extracted" at bounding box center [725, 365] width 23 height 23
radio input "false"
click at [874, 351] on icon at bounding box center [873, 343] width 34 height 29
click at [908, 390] on input "Planned" at bounding box center [902, 387] width 23 height 23
radio input "false"
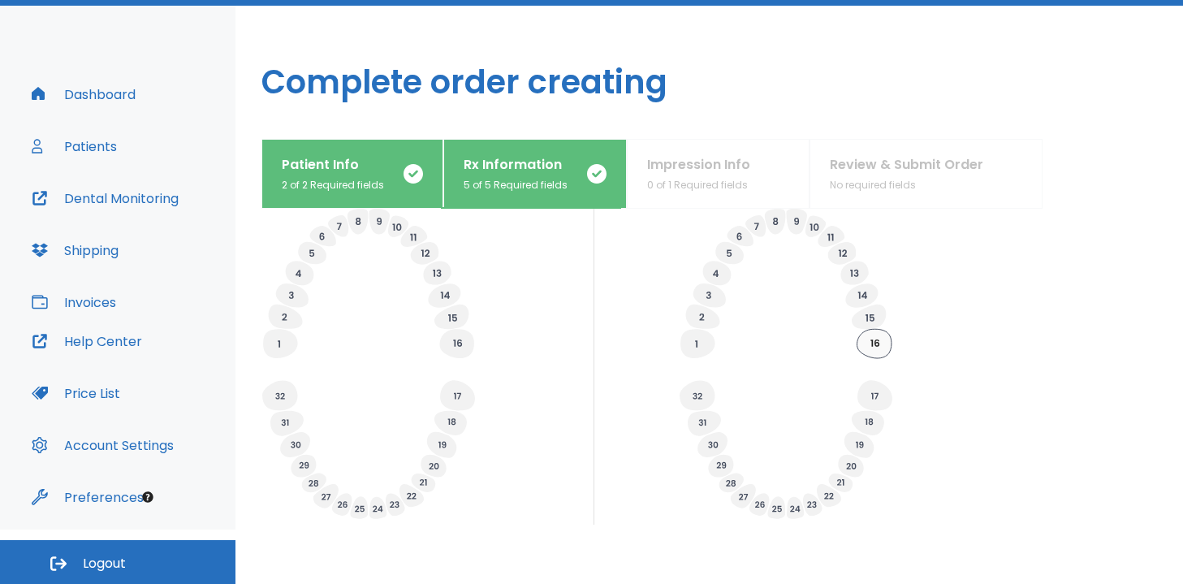
click at [877, 337] on icon at bounding box center [873, 343] width 34 height 29
click at [906, 364] on input "Extracted" at bounding box center [902, 364] width 23 height 23
radio input "false"
click at [704, 339] on icon at bounding box center [697, 343] width 34 height 29
click at [722, 383] on input "Planned" at bounding box center [725, 388] width 23 height 23
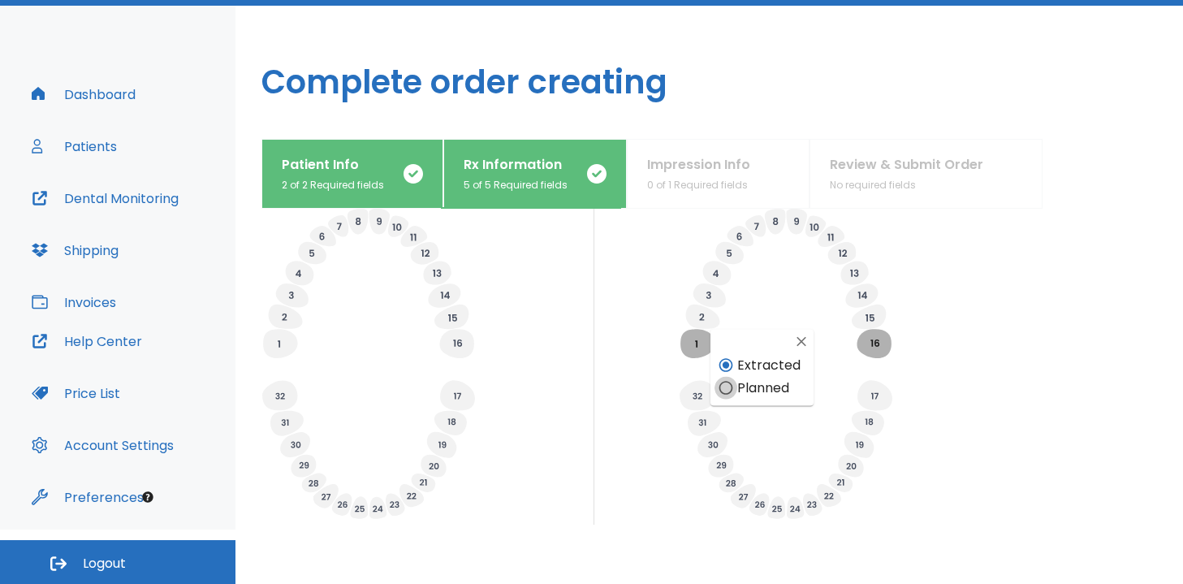
radio input "false"
click at [689, 339] on icon at bounding box center [697, 343] width 34 height 29
click at [724, 361] on input "Extracted" at bounding box center [725, 365] width 23 height 23
radio input "false"
click at [863, 403] on icon at bounding box center [874, 395] width 35 height 30
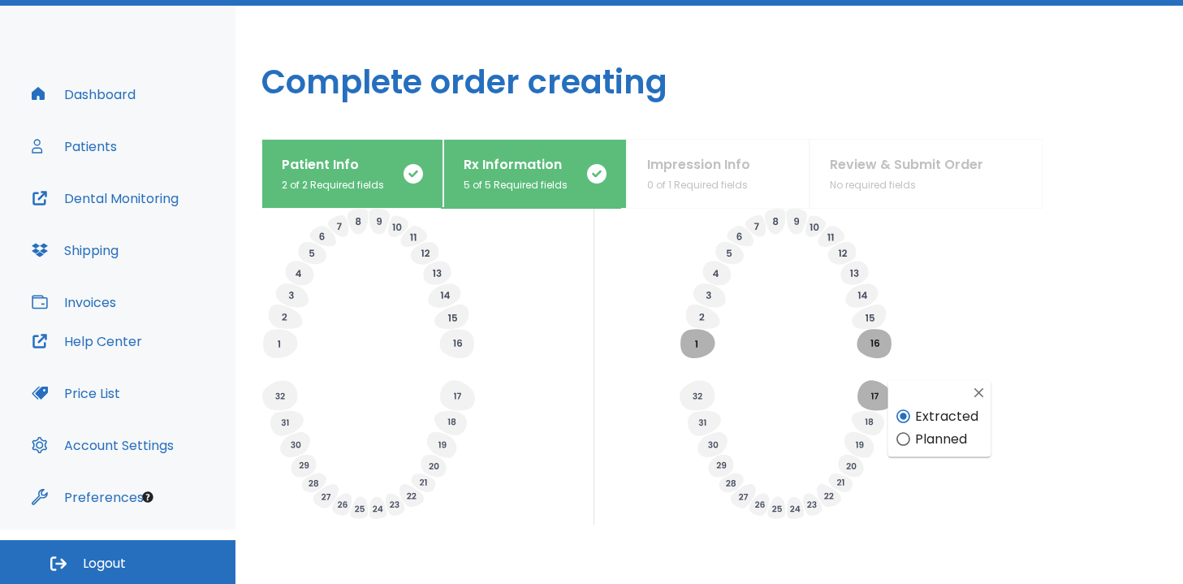
click at [907, 444] on input "Planned" at bounding box center [903, 439] width 23 height 23
radio input "false"
click at [882, 404] on icon at bounding box center [874, 395] width 35 height 30
click at [899, 420] on input "Extracted" at bounding box center [903, 416] width 23 height 23
radio input "false"
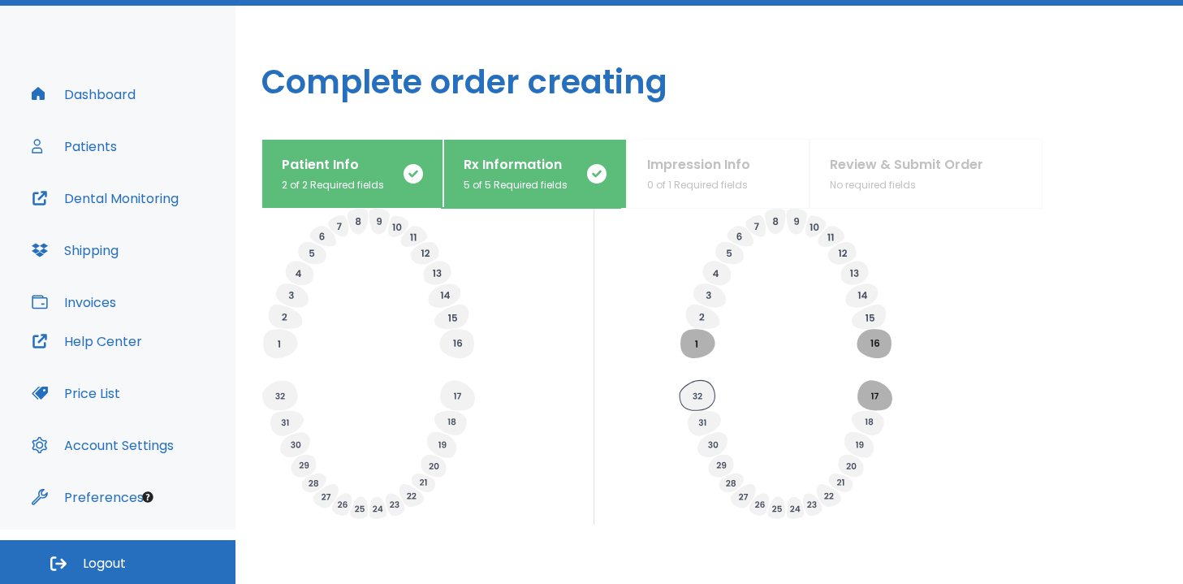
click at [698, 386] on icon at bounding box center [696, 395] width 35 height 30
click at [739, 436] on span "Planned" at bounding box center [763, 438] width 52 height 19
click at [737, 436] on input "Planned" at bounding box center [725, 439] width 23 height 23
radio input "false"
click at [692, 395] on icon at bounding box center [696, 396] width 9 height 6
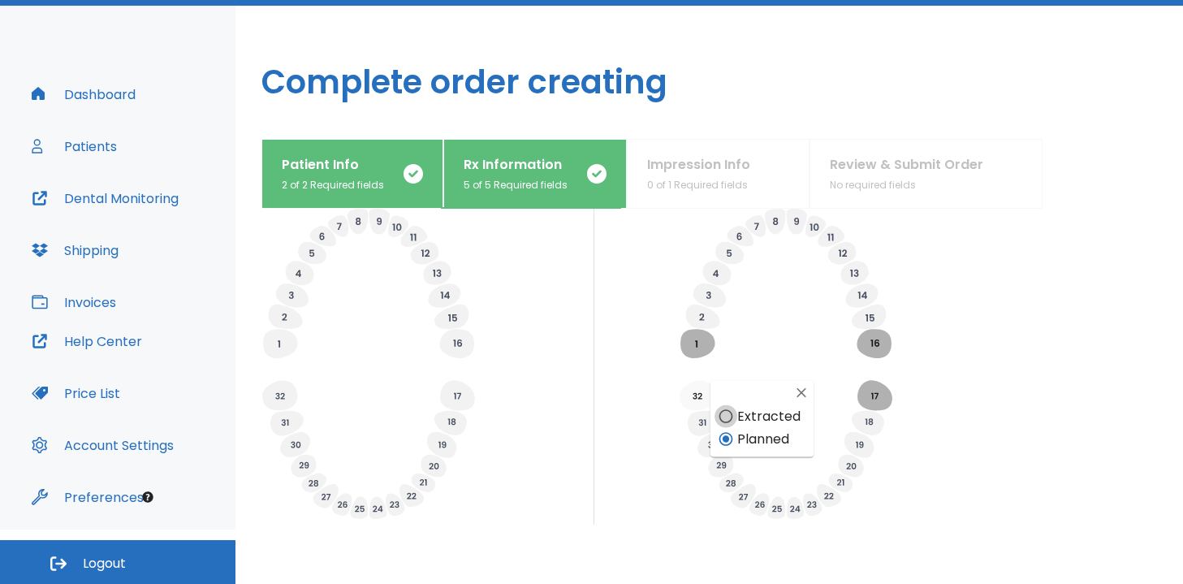
click at [724, 411] on input "Extracted" at bounding box center [725, 416] width 23 height 23
radio input "false"
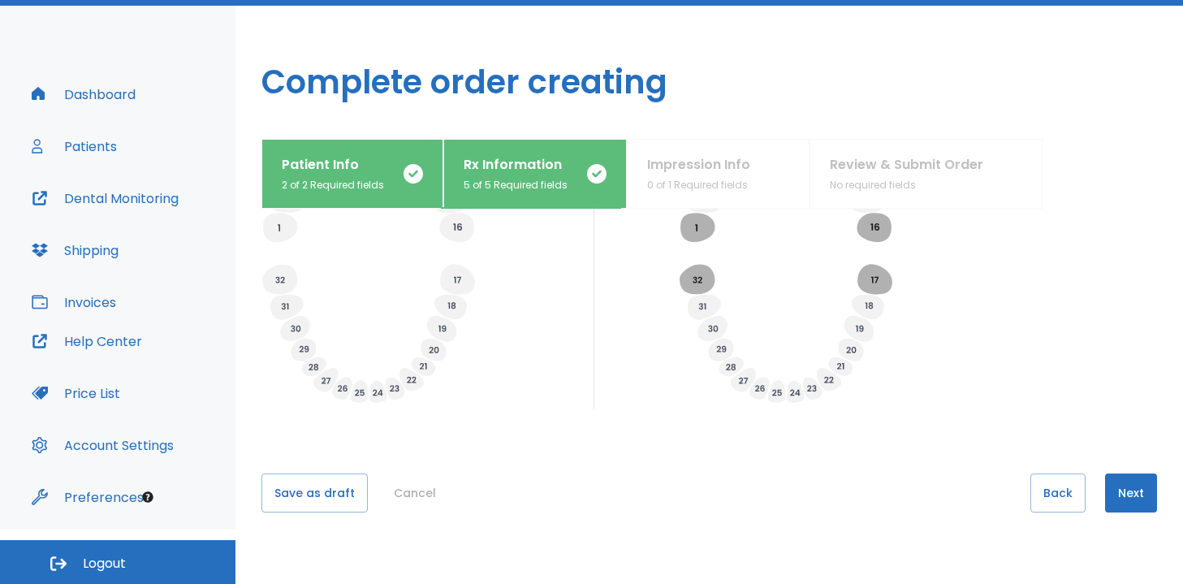
scroll to position [671, 0]
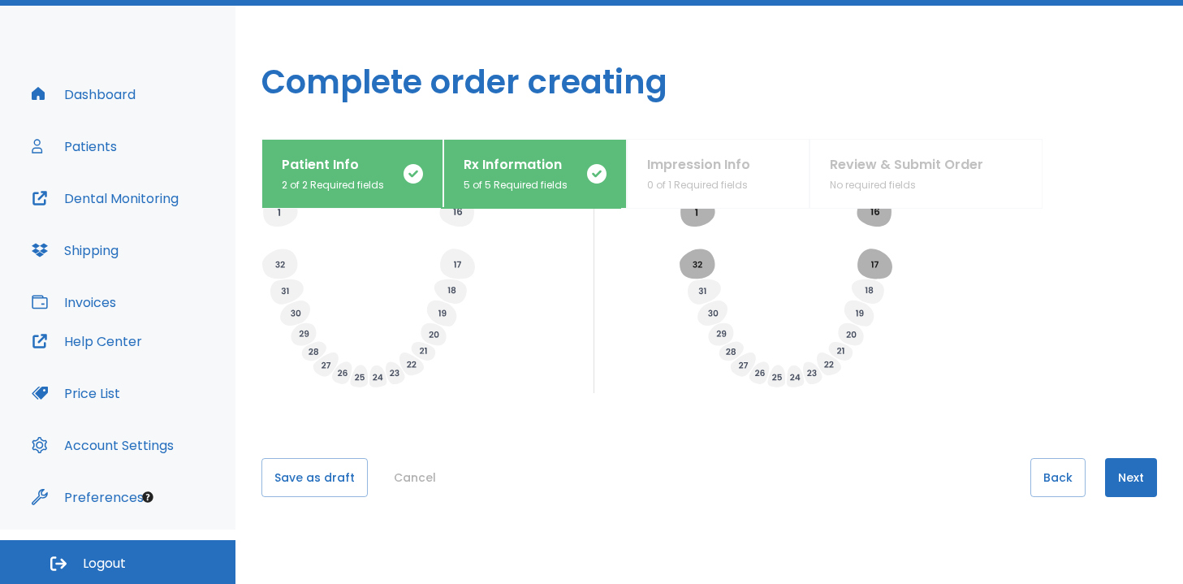
click at [1117, 478] on button "Next" at bounding box center [1131, 477] width 52 height 39
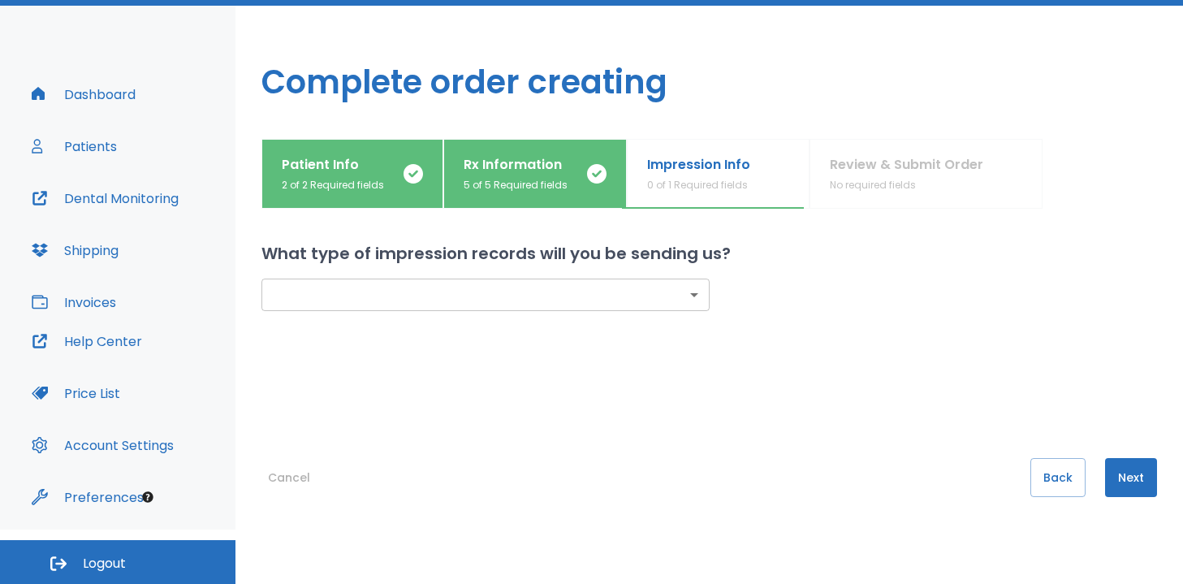
scroll to position [0, 0]
click at [596, 283] on body "​ Doctor Mode: Tiffany Vo 2 Dr. Vidal Dashboard Patients Dental Monitoring Ship…" at bounding box center [591, 238] width 1183 height 584
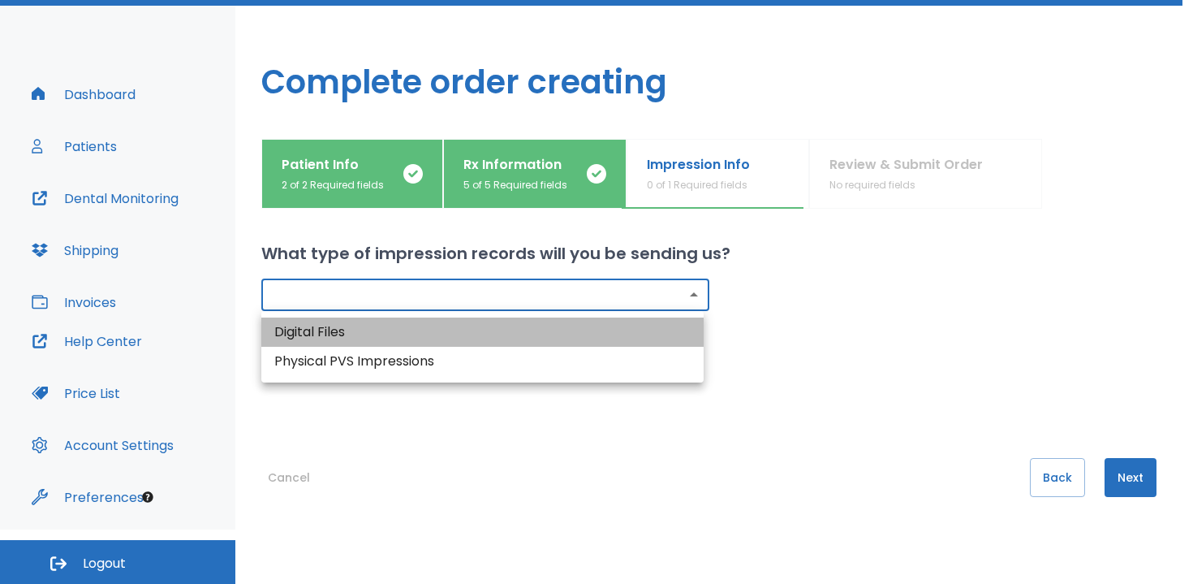
click at [498, 335] on li "Digital Files" at bounding box center [482, 331] width 442 height 29
type input "digital"
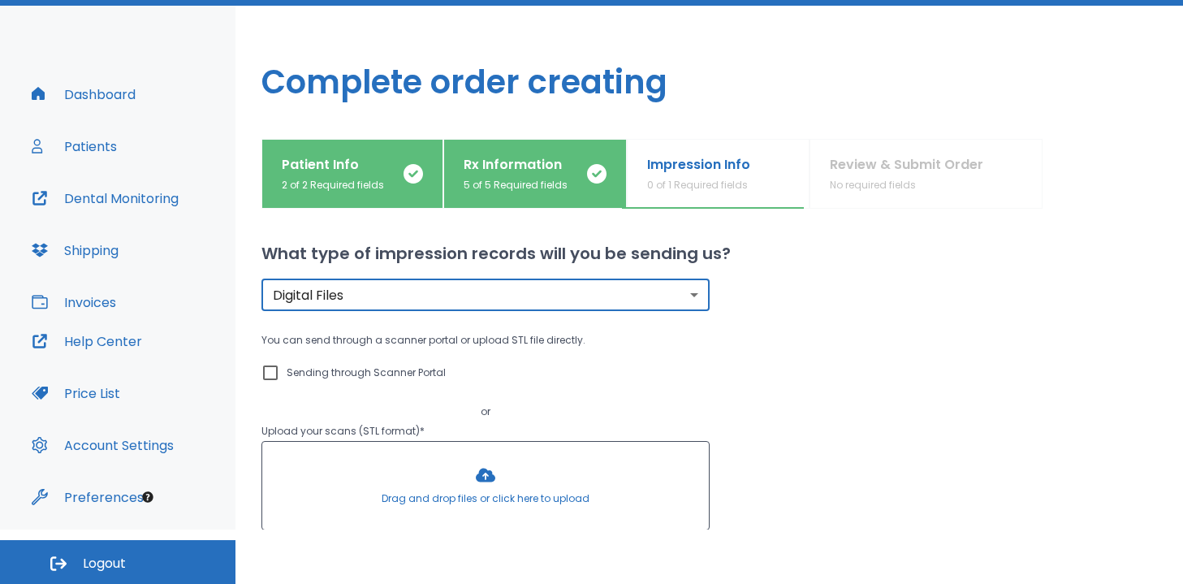
click at [269, 365] on input "Sending through Scanner Portal" at bounding box center [270, 372] width 19 height 19
checkbox input "true"
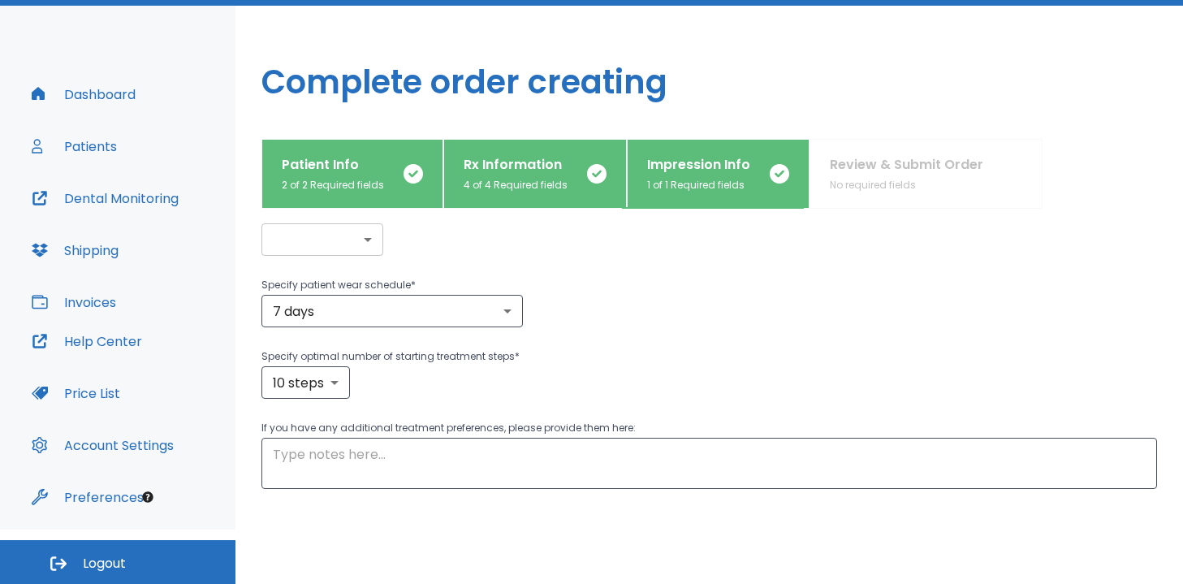
scroll to position [184, 0]
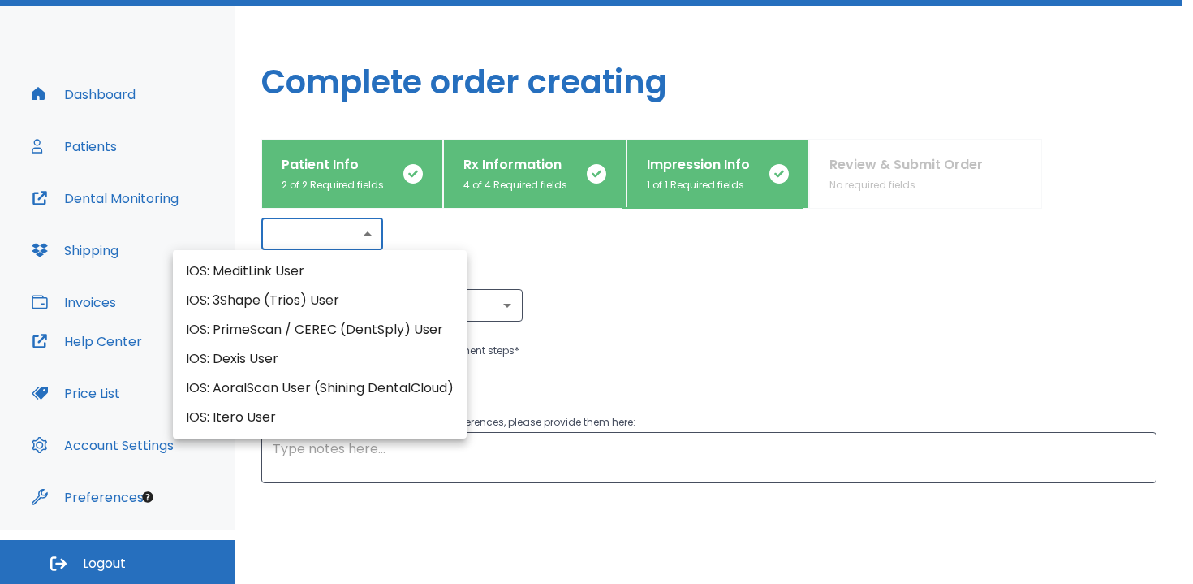
click at [335, 222] on body "​ Doctor Mode: Tiffany Vo 2 Dr. Vidal Dashboard Patients Dental Monitoring Ship…" at bounding box center [596, 238] width 1193 height 584
click at [349, 304] on li "IOS: 3Shape (Trios) User" at bounding box center [320, 300] width 294 height 29
type input "IOS: 3Shape (Trios) User"
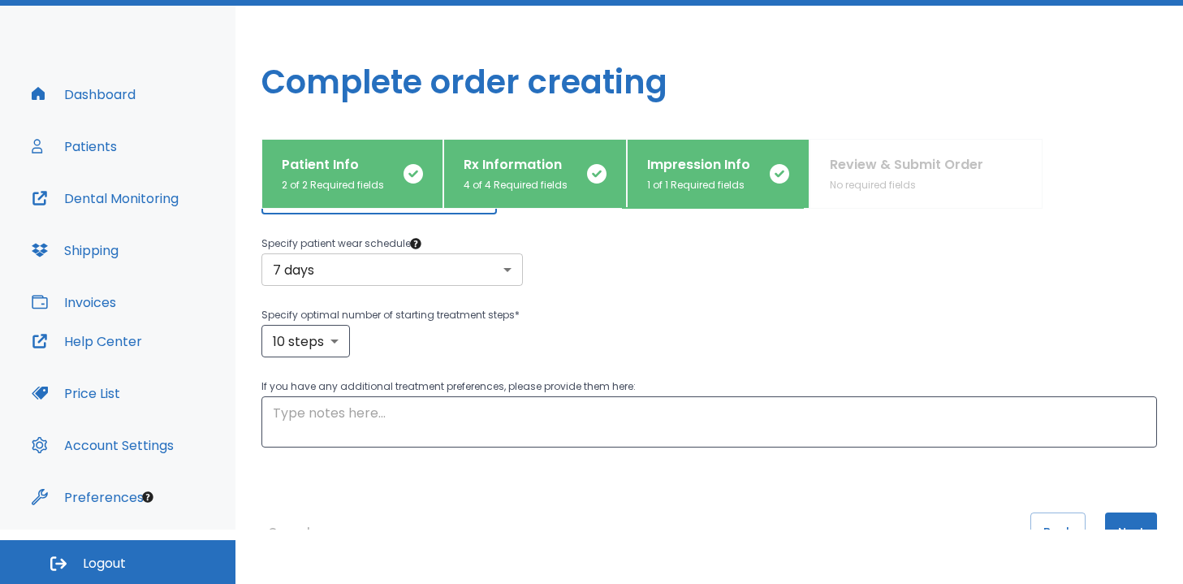
scroll to position [222, 0]
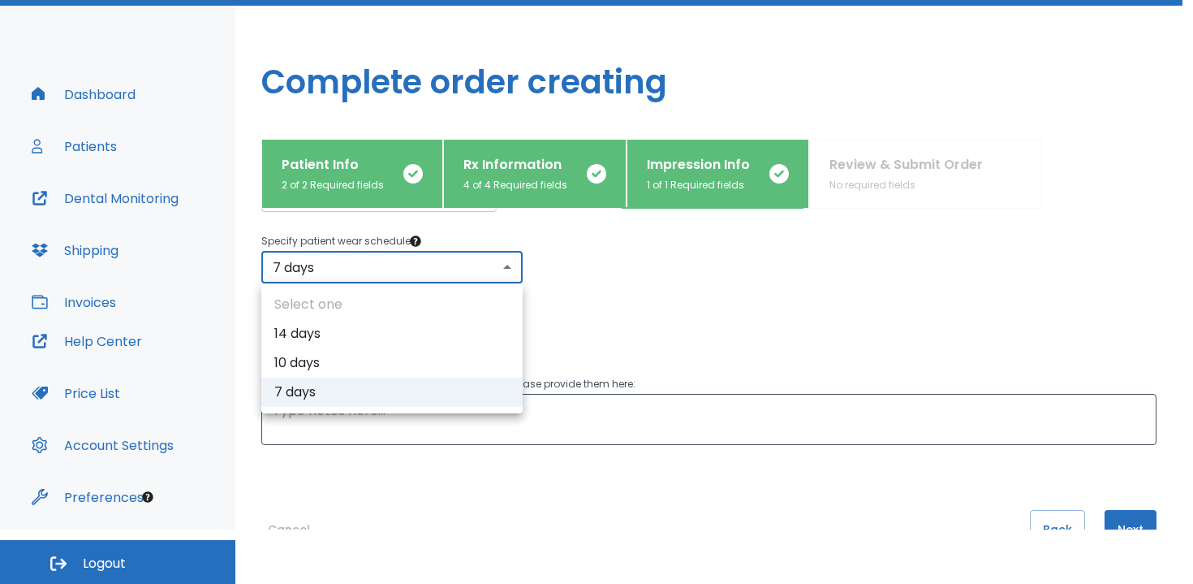
click at [437, 270] on body "​ Doctor Mode: Tiffany Vo 2 Dr. Vidal Dashboard Patients Dental Monitoring Ship…" at bounding box center [596, 238] width 1193 height 584
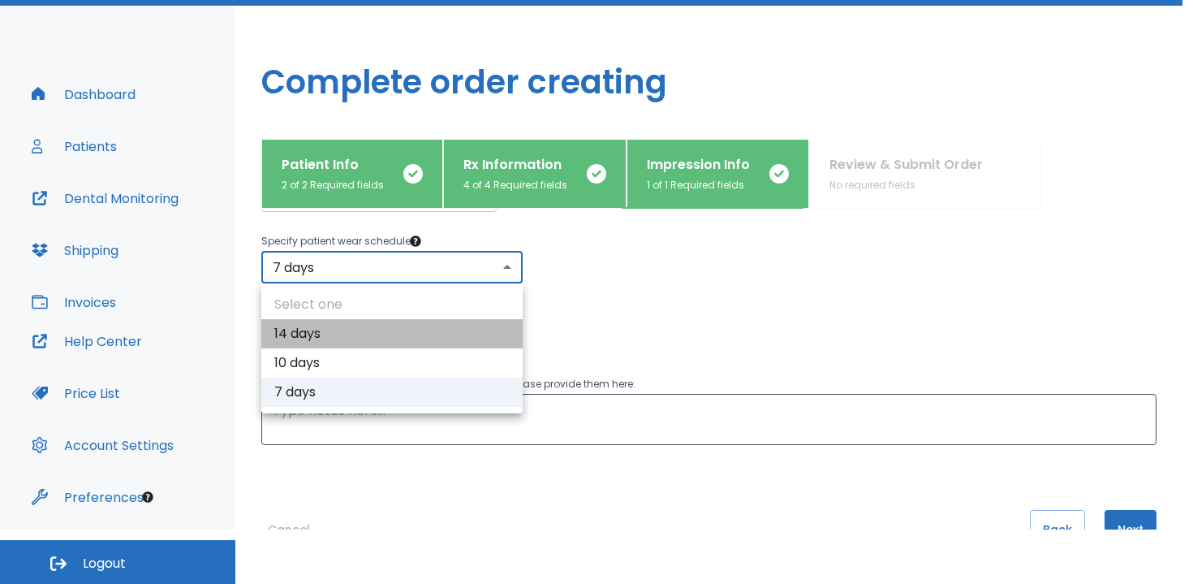
click at [376, 335] on li "14 days" at bounding box center [391, 333] width 261 height 29
type input "1"
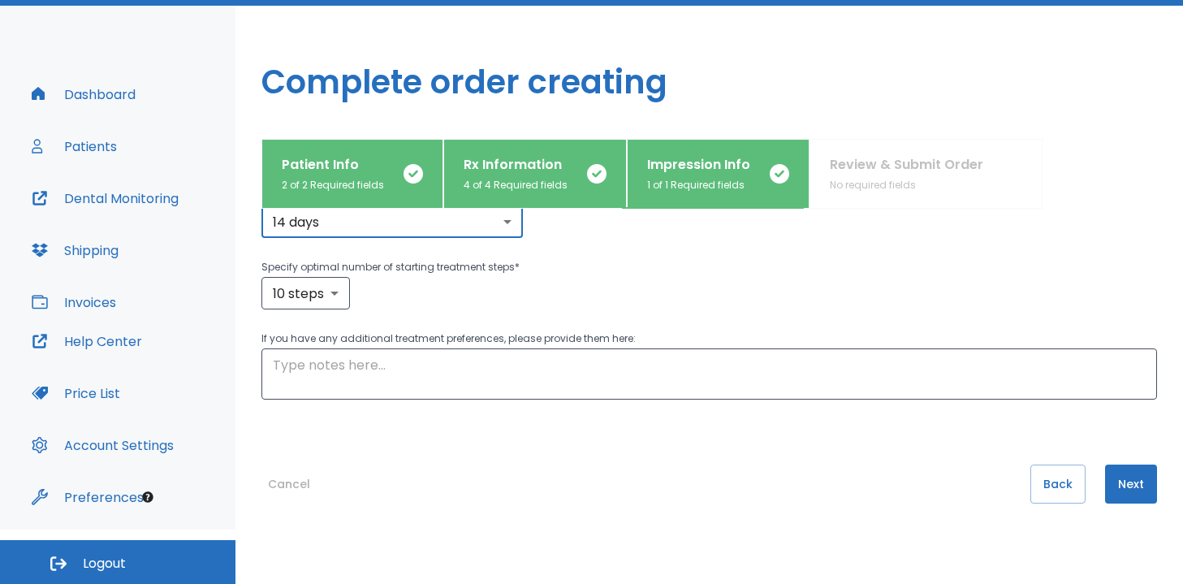
scroll to position [270, 0]
click at [500, 369] on textarea at bounding box center [709, 372] width 873 height 37
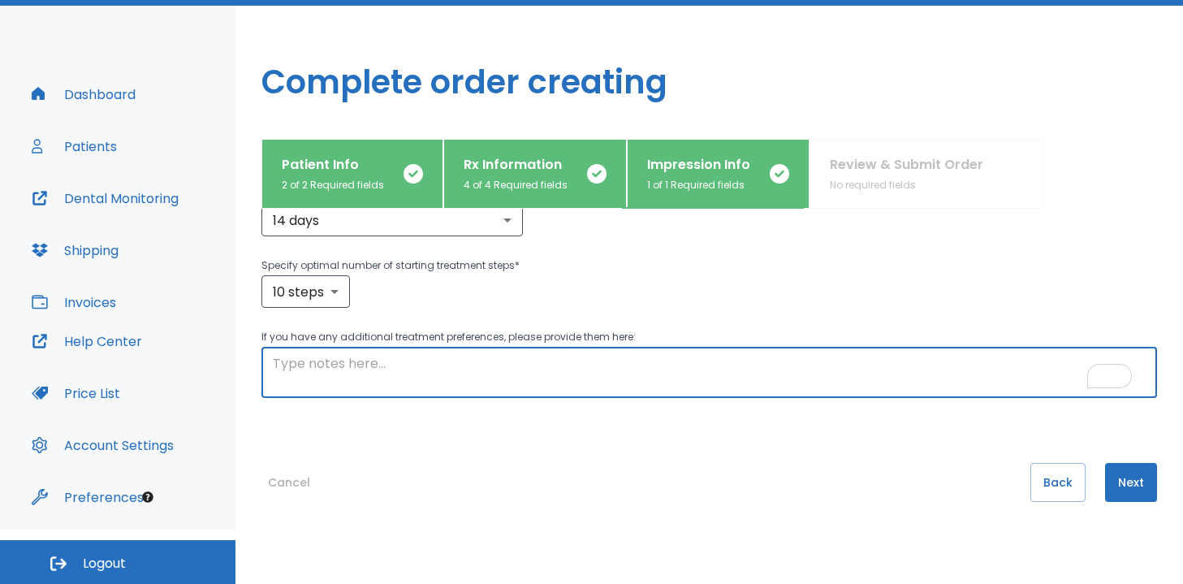
paste textarea "Expansion of maxilla; patient has hx of Phase I and Phase II ortho with underbi…"
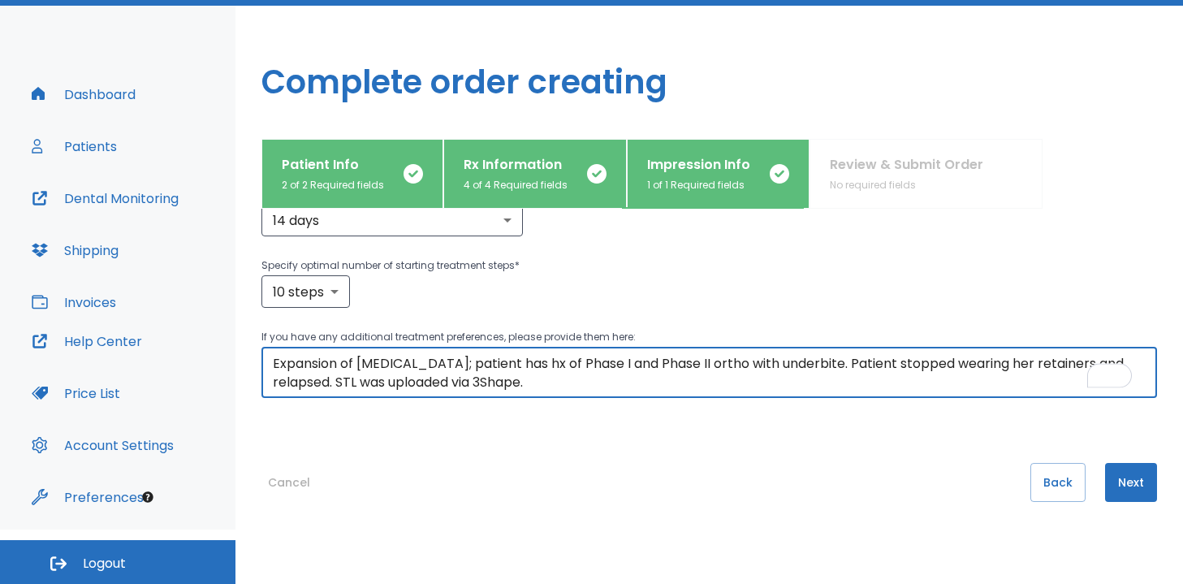
scroll to position [274, 0]
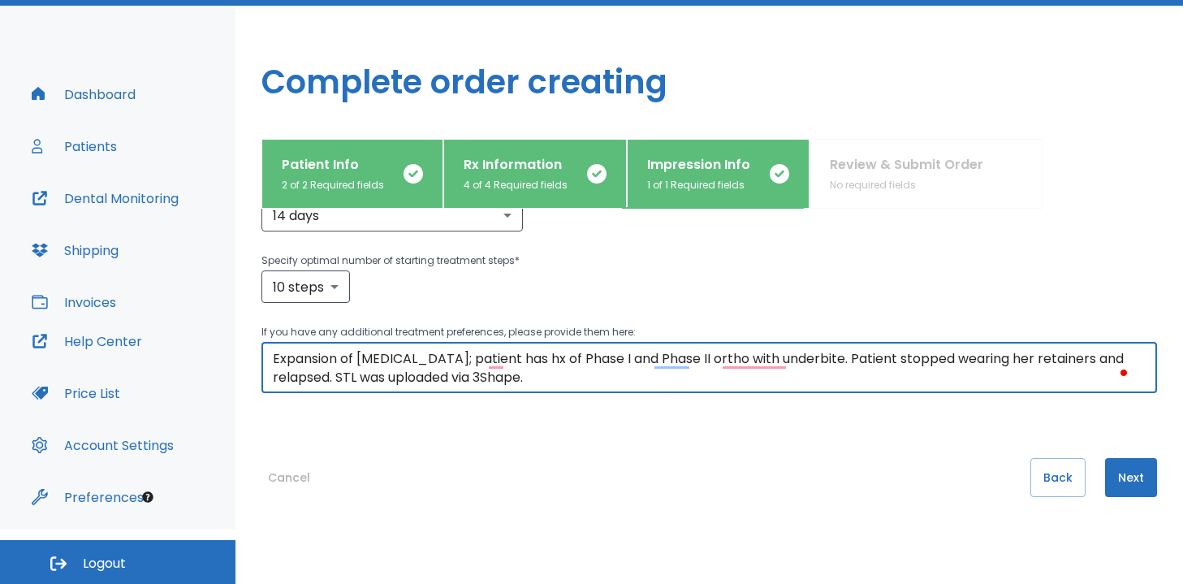
type textarea "Expansion of maxilla; patient has hx of Phase I and Phase II ortho with underbi…"
click at [1130, 473] on button "Next" at bounding box center [1131, 477] width 52 height 39
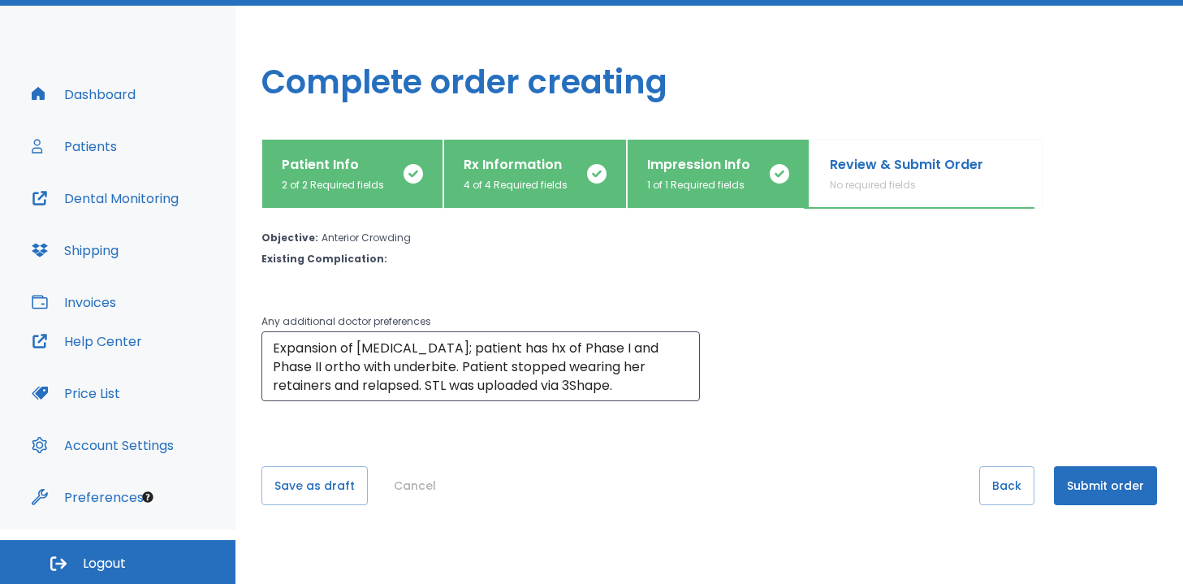
scroll to position [56, 0]
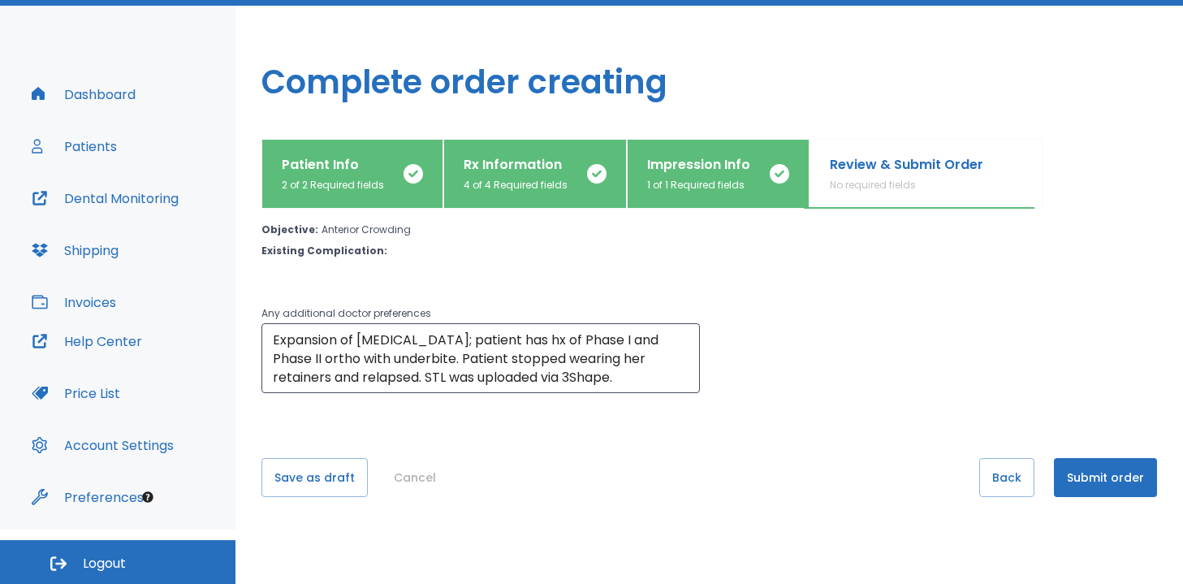
click at [1105, 477] on button "Submit order" at bounding box center [1105, 477] width 103 height 39
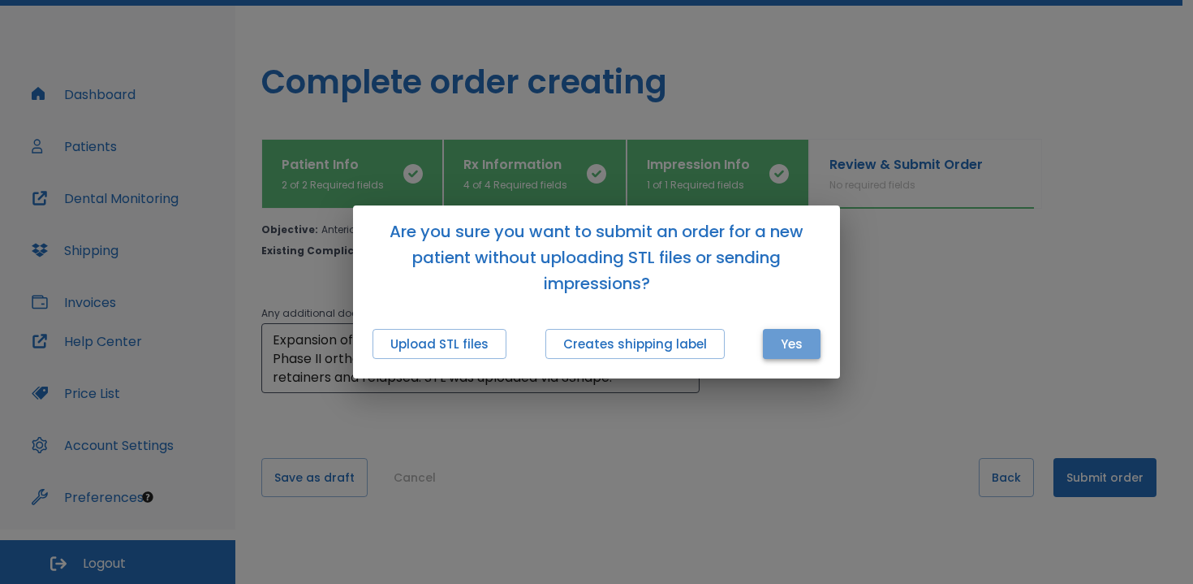
click at [787, 351] on button "Yes" at bounding box center [792, 344] width 58 height 30
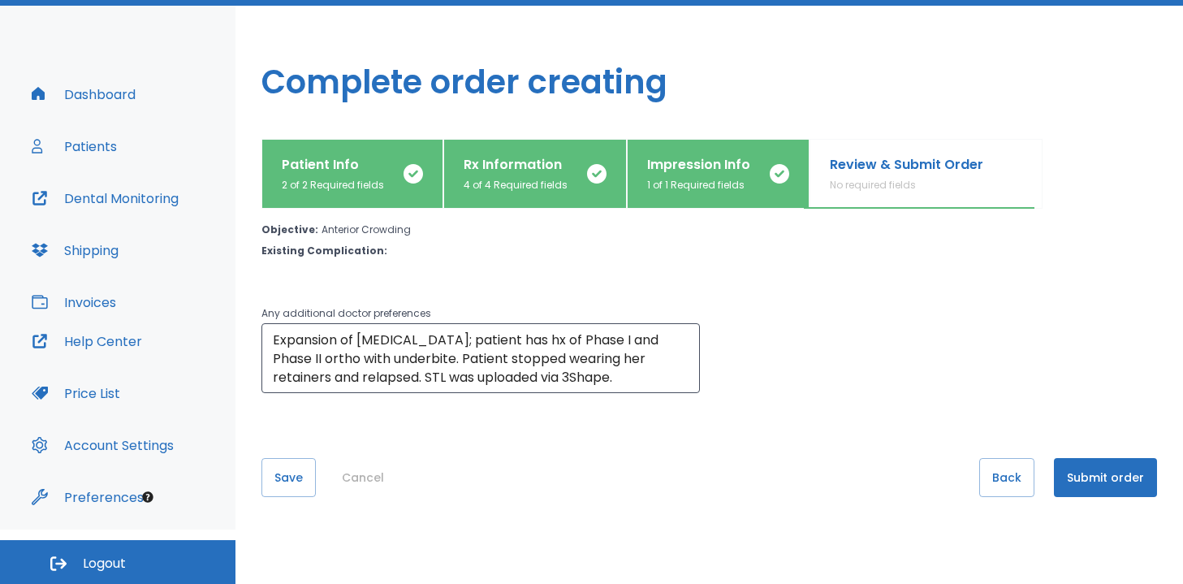
scroll to position [0, 0]
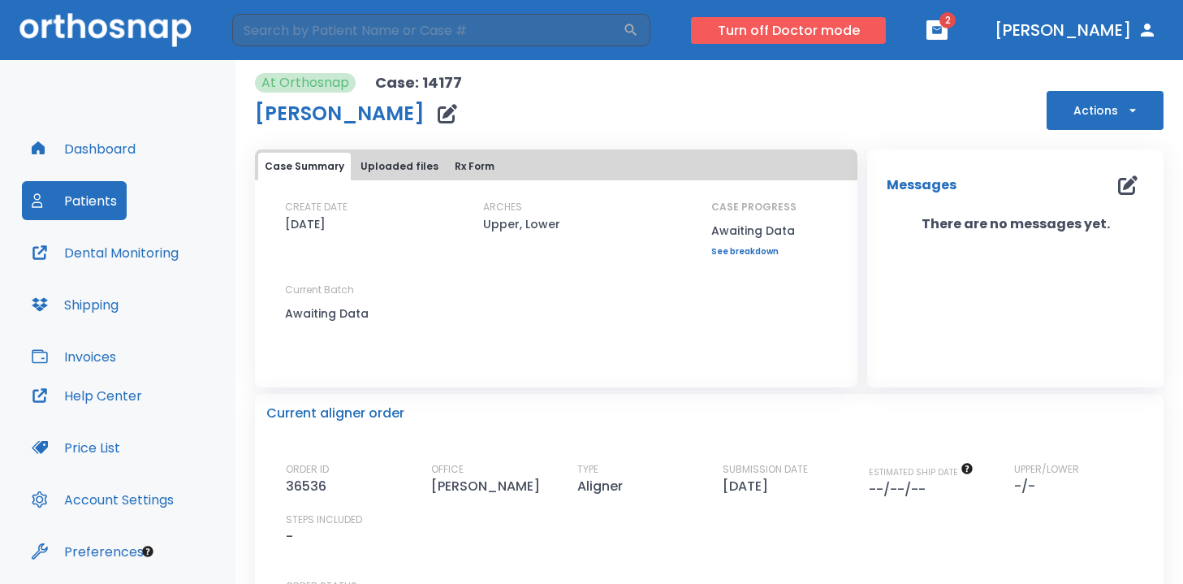
click at [851, 31] on button "Turn off Doctor mode" at bounding box center [788, 30] width 195 height 27
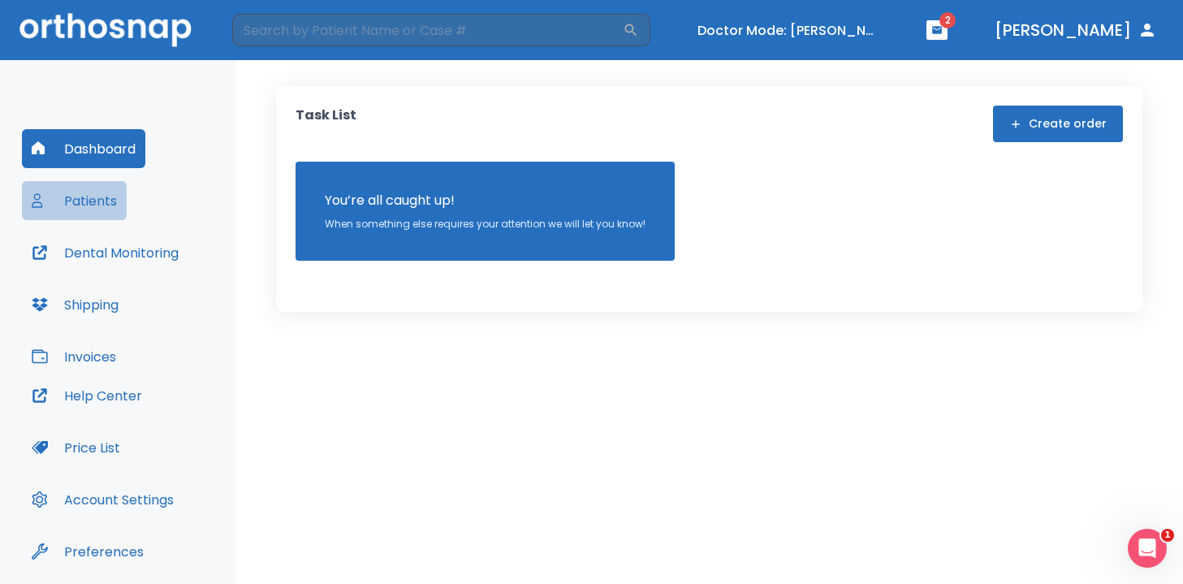
click at [101, 199] on button "Patients" at bounding box center [74, 200] width 105 height 39
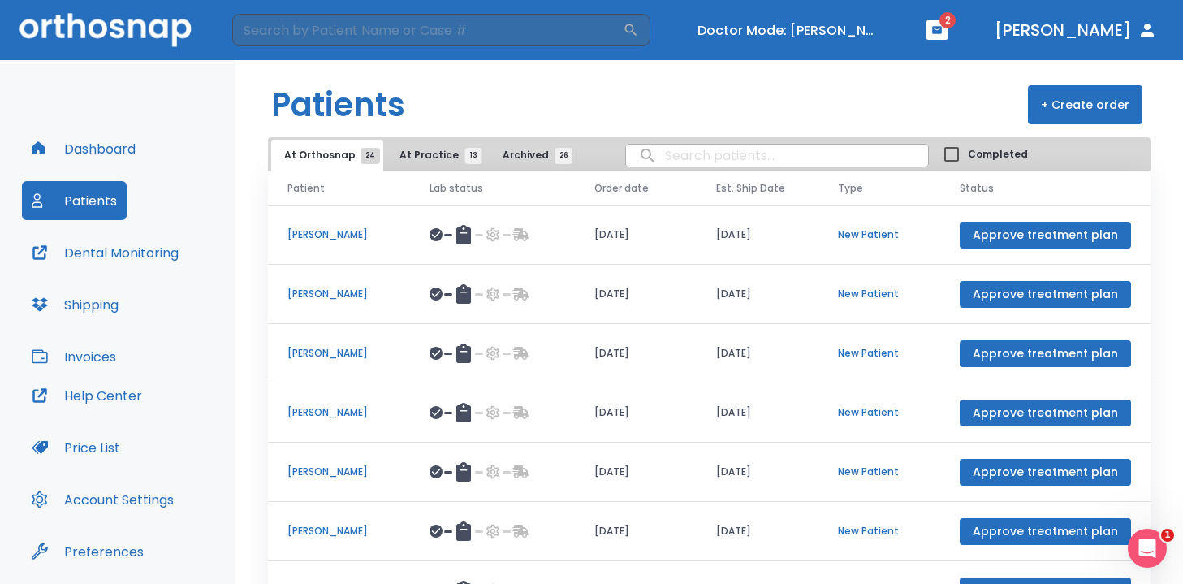
click at [440, 162] on button "At Practice 13" at bounding box center [436, 155] width 100 height 31
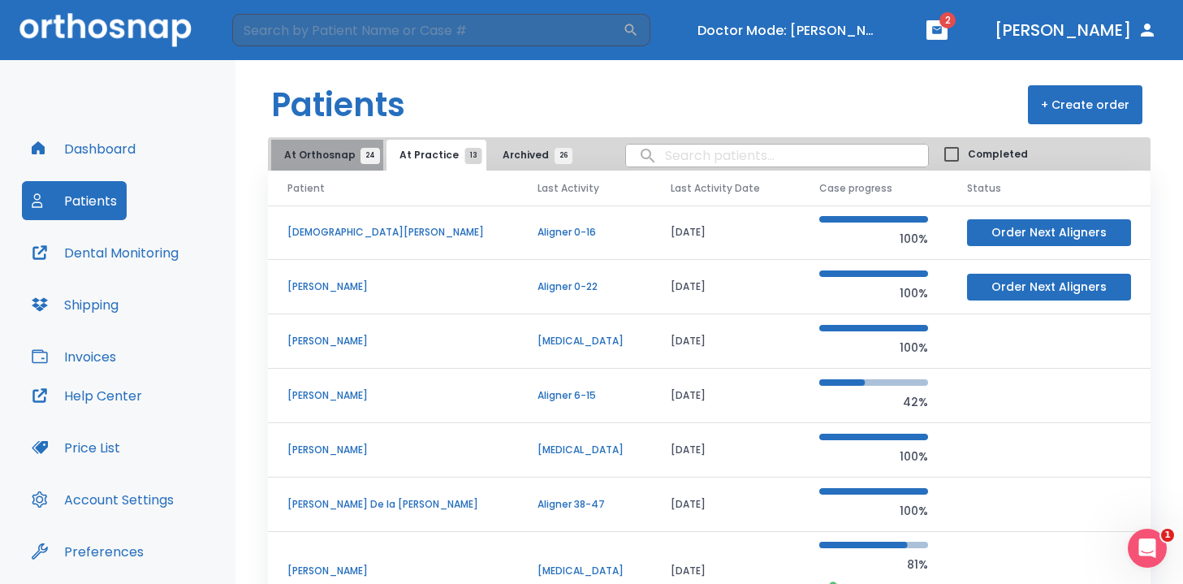
click at [345, 152] on span "At Orthosnap 24" at bounding box center [327, 155] width 86 height 15
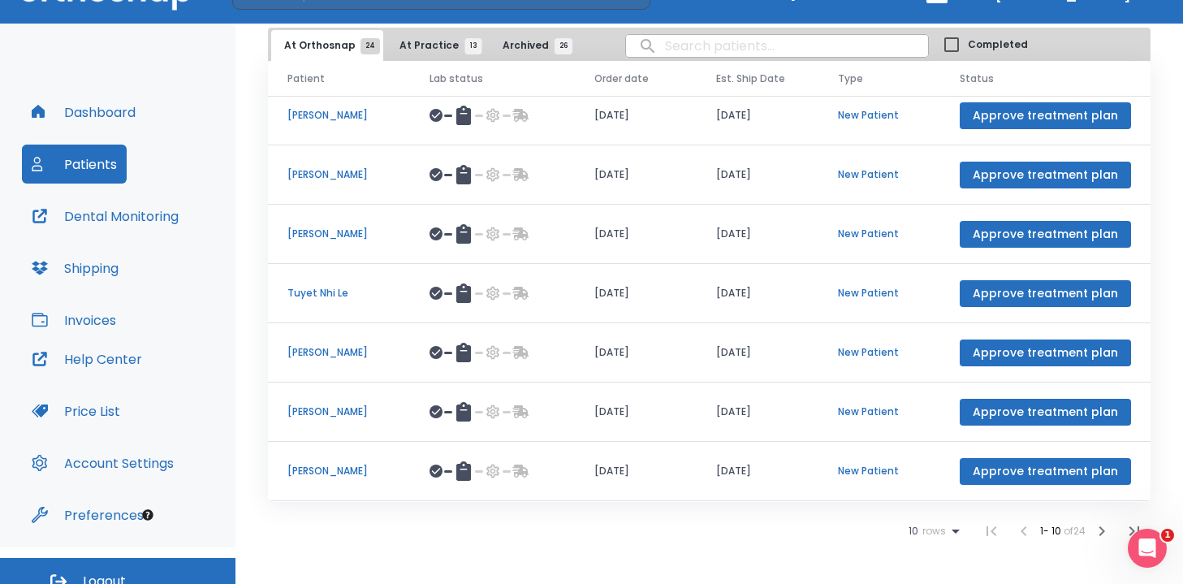
scroll to position [37, 0]
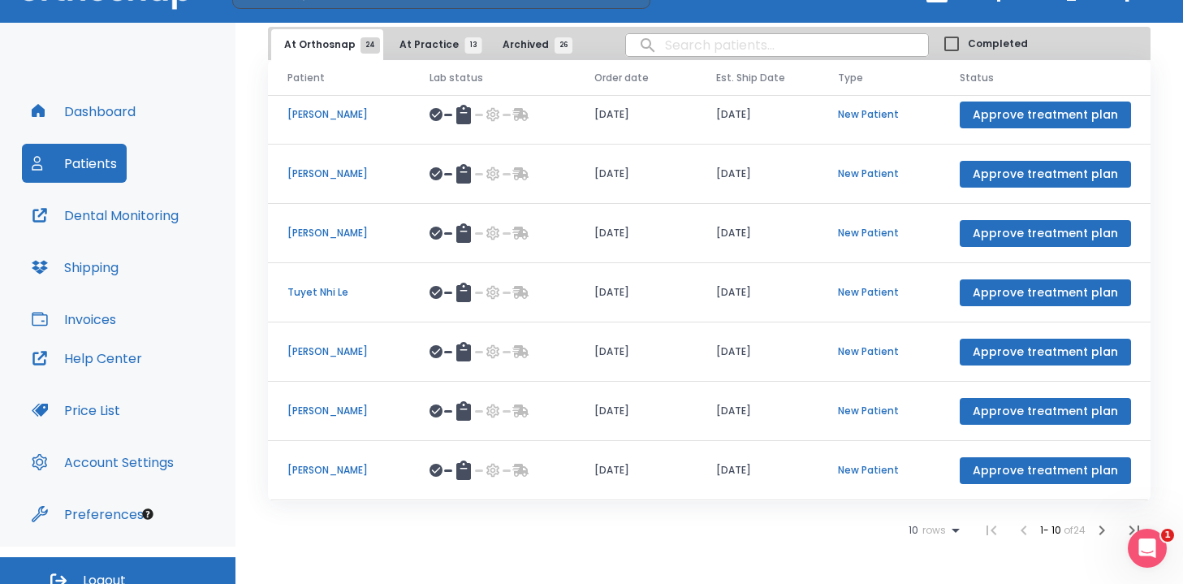
click at [920, 527] on span "rows" at bounding box center [932, 529] width 28 height 11
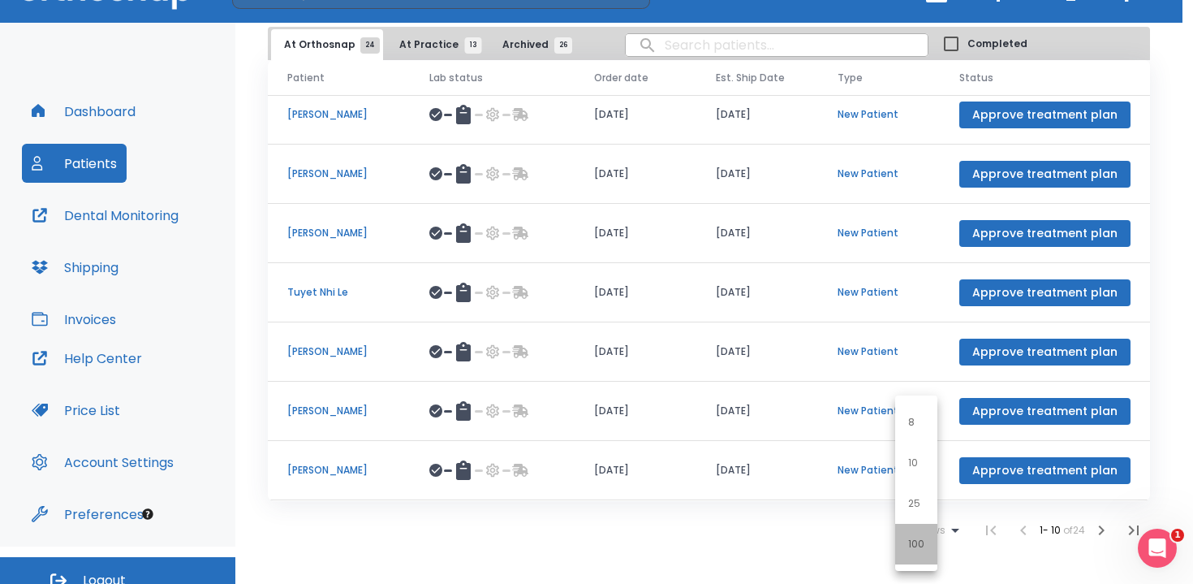
click at [918, 552] on li "100" at bounding box center [916, 544] width 42 height 41
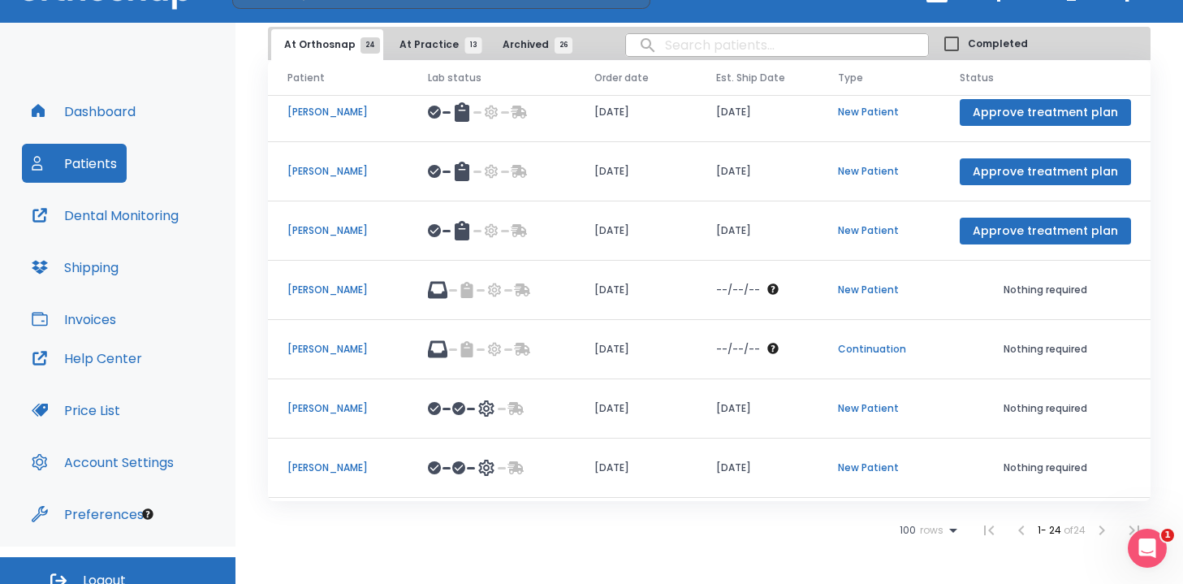
scroll to position [932, 0]
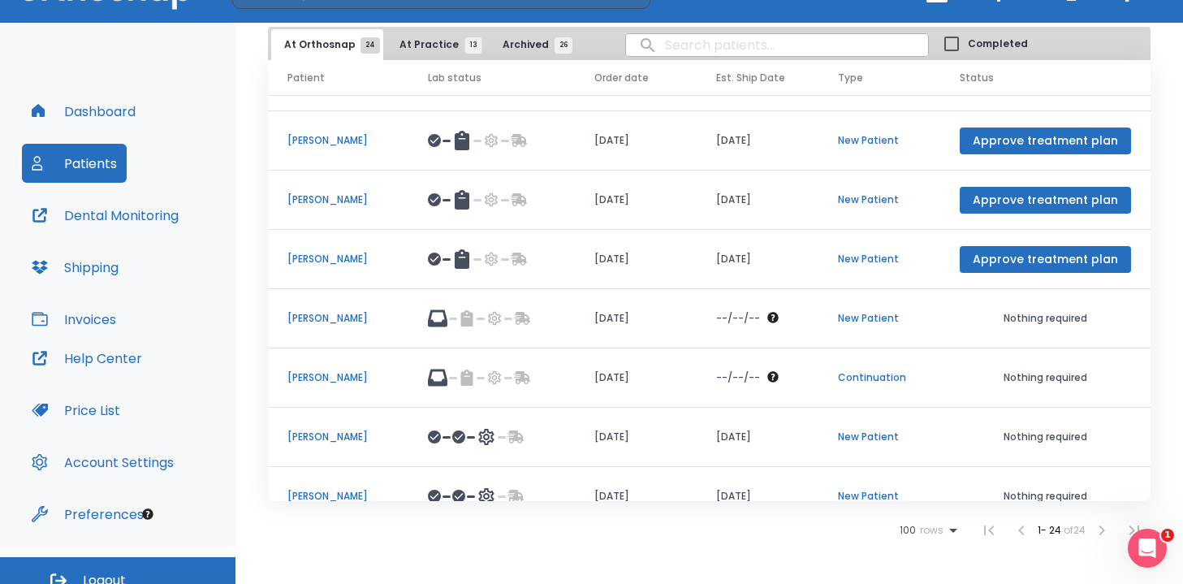
click at [325, 312] on p "[PERSON_NAME]" at bounding box center [337, 318] width 101 height 15
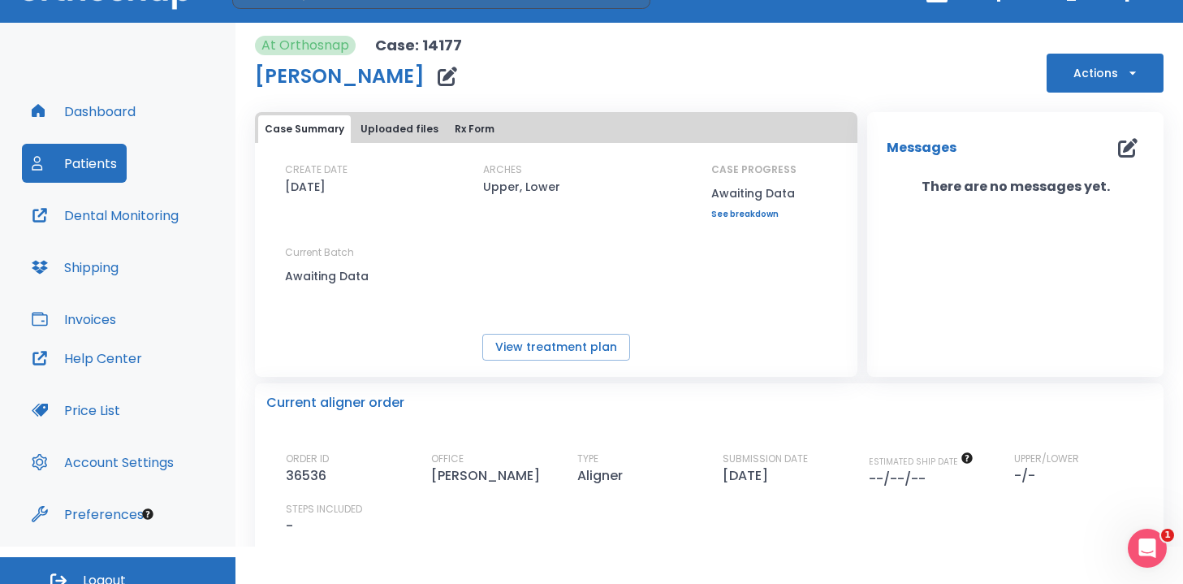
click at [472, 127] on button "Rx Form" at bounding box center [474, 129] width 53 height 28
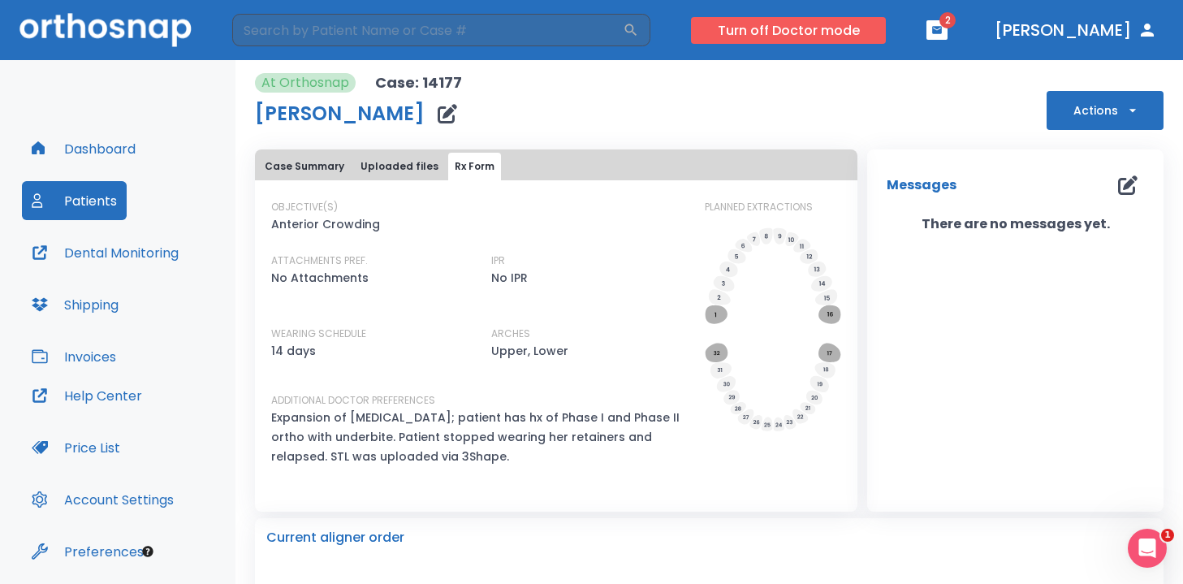
click at [875, 33] on button "Turn off Doctor mode" at bounding box center [788, 30] width 195 height 27
